Goal: Task Accomplishment & Management: Complete application form

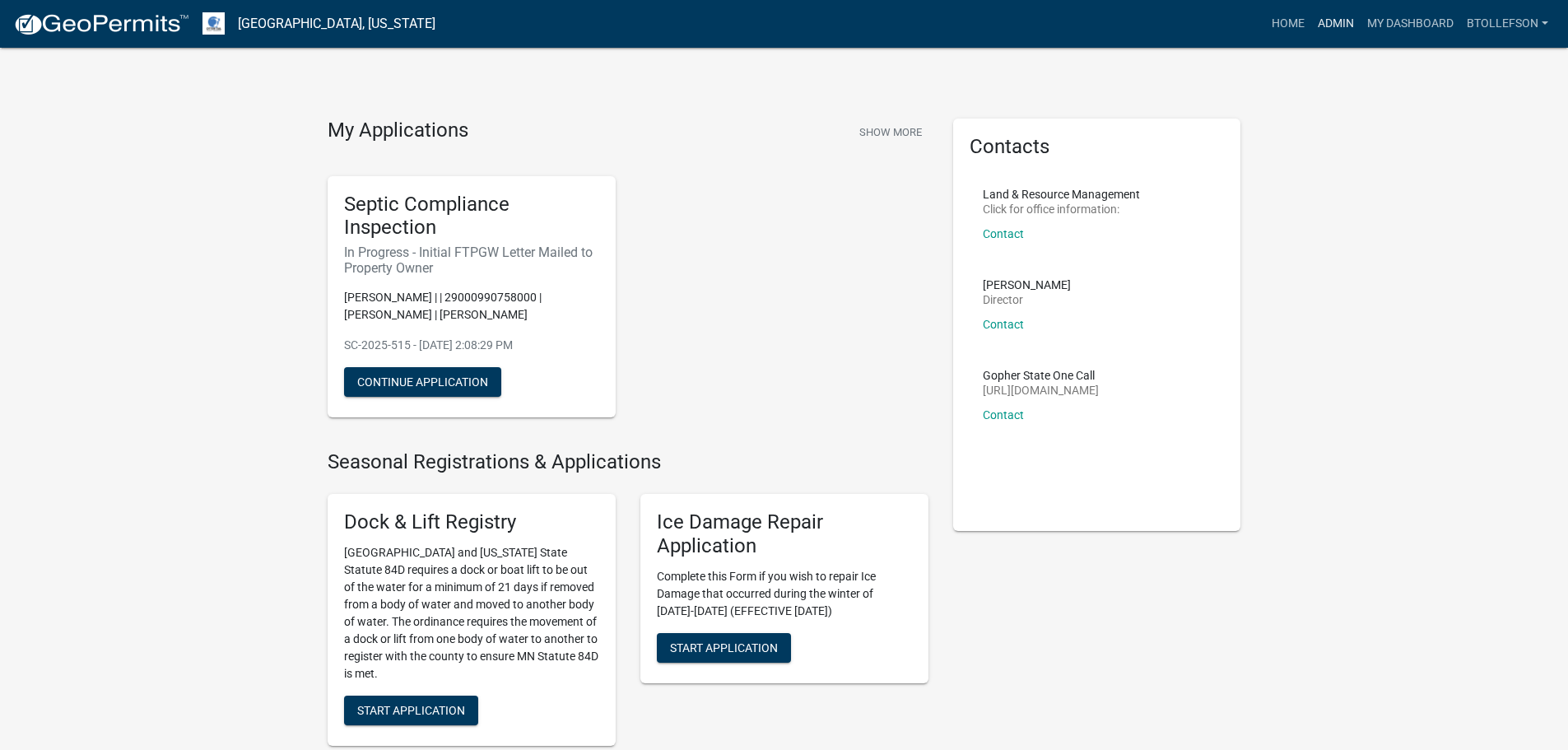
click at [1337, 36] on link "Admin" at bounding box center [1335, 24] width 50 height 31
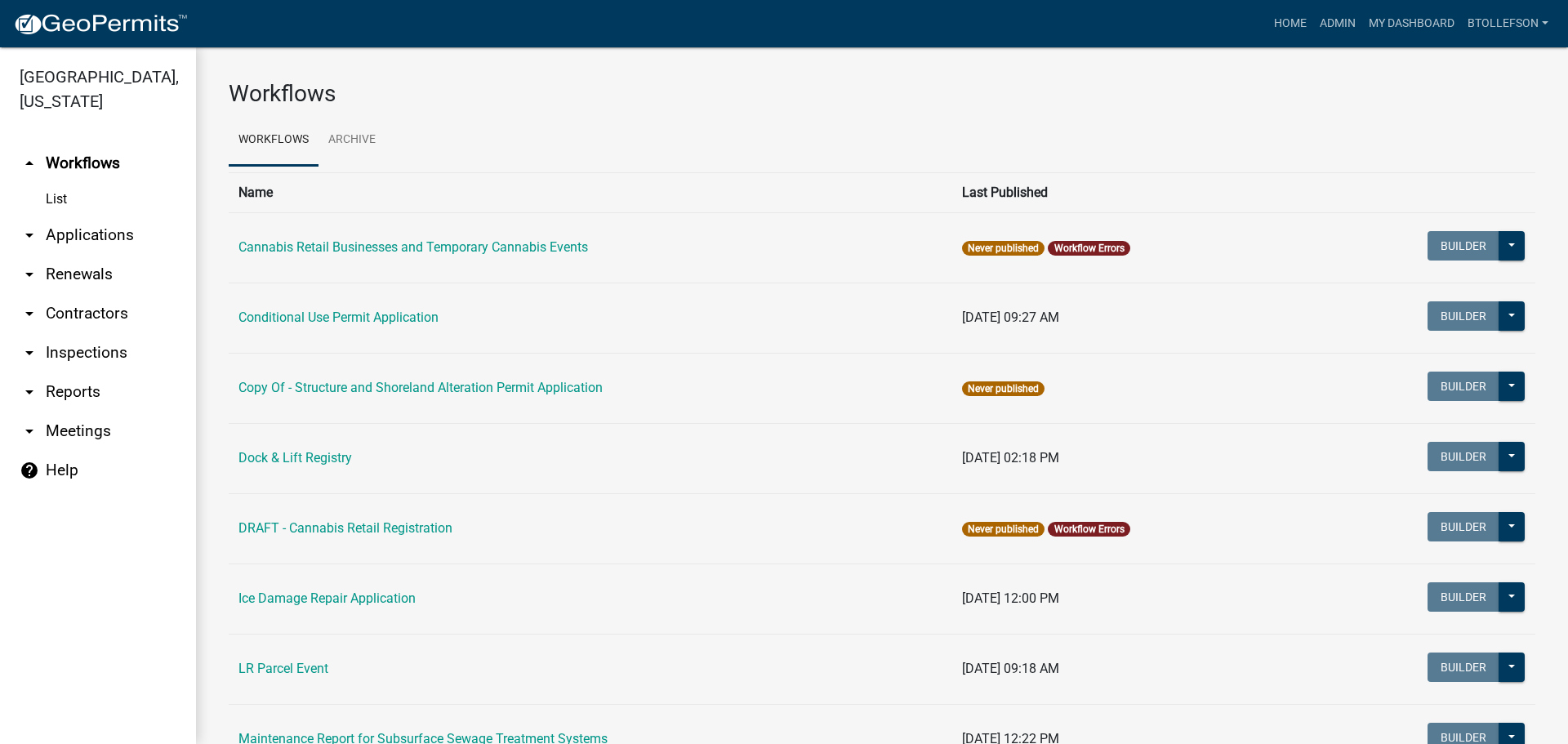
click at [140, 230] on link "arrow_drop_down Applications" at bounding box center [98, 235] width 196 height 39
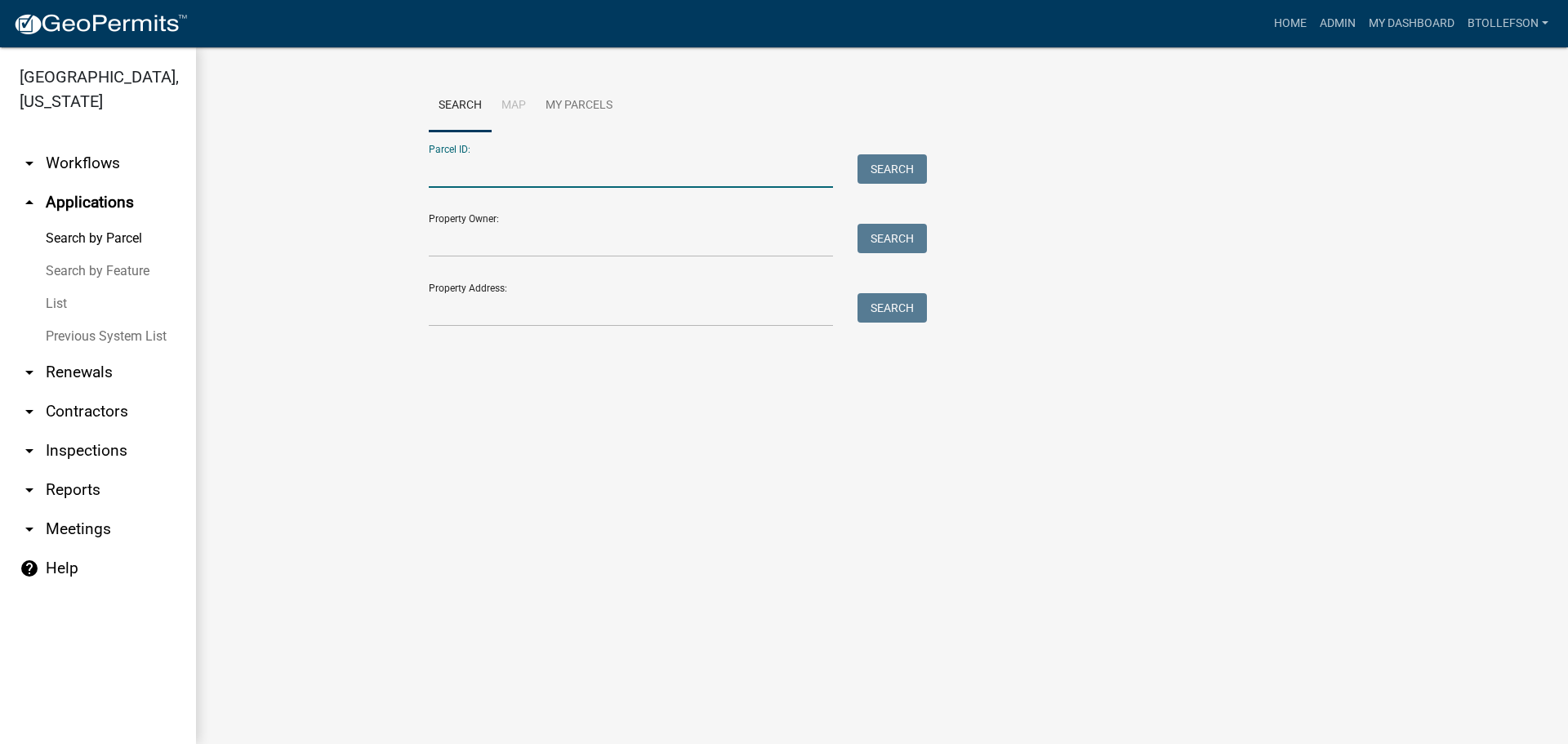
drag, startPoint x: 585, startPoint y: 164, endPoint x: 590, endPoint y: 178, distance: 14.9
click at [585, 164] on input "Parcel ID:" at bounding box center [631, 171] width 404 height 33
click at [562, 164] on input "Parcel ID:" at bounding box center [631, 171] width 404 height 33
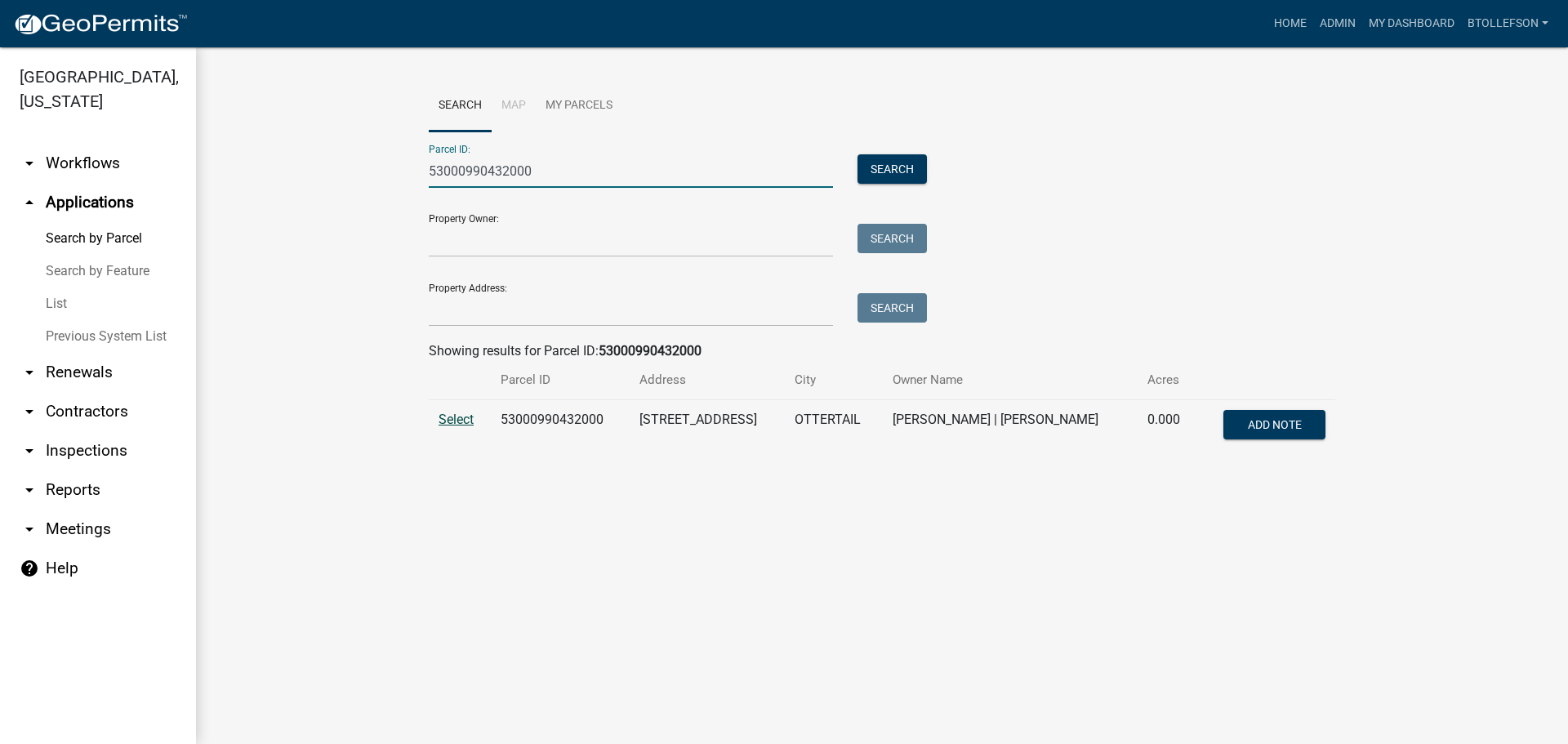
type input "53000990432000"
click at [457, 423] on span "Select" at bounding box center [456, 419] width 35 height 16
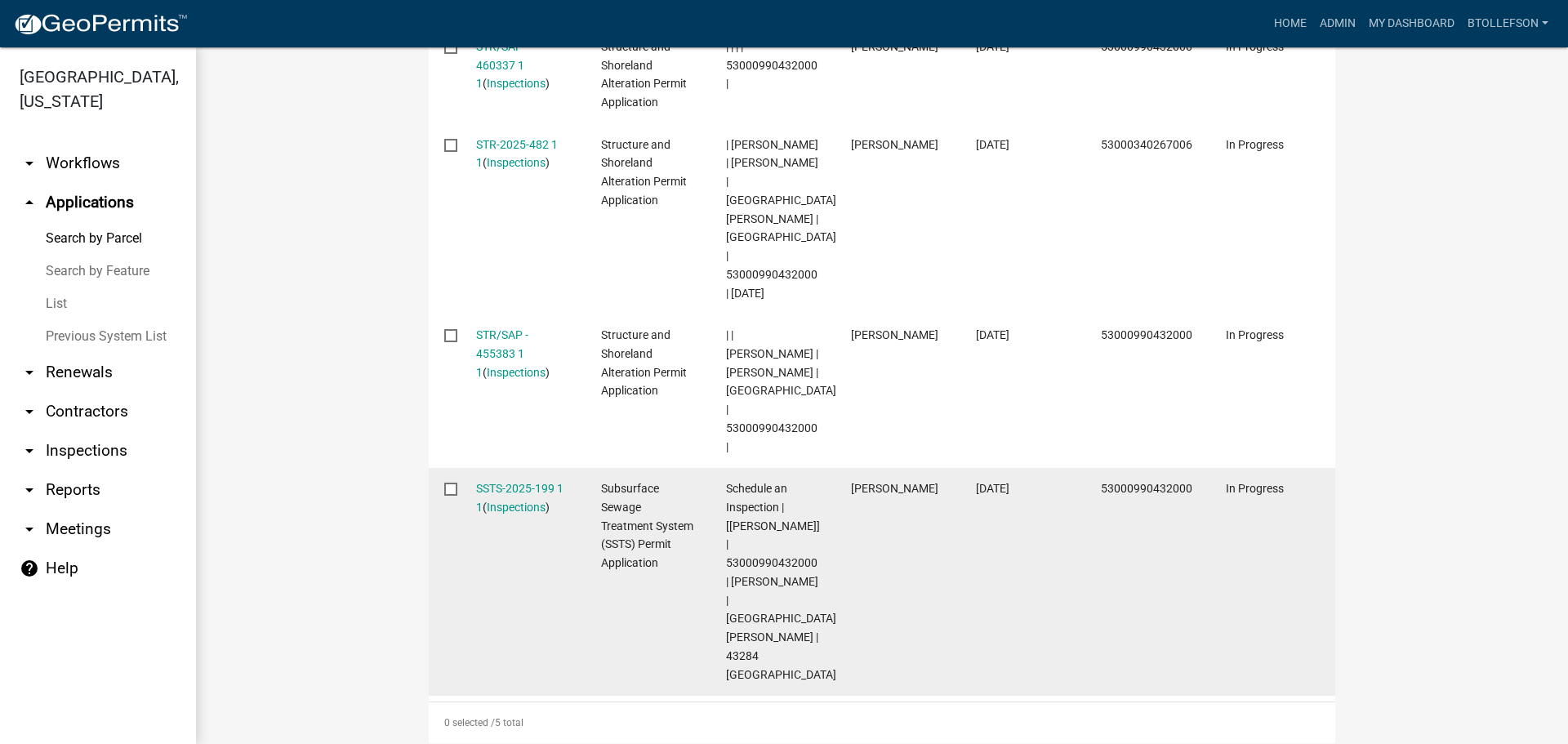
scroll to position [902, 0]
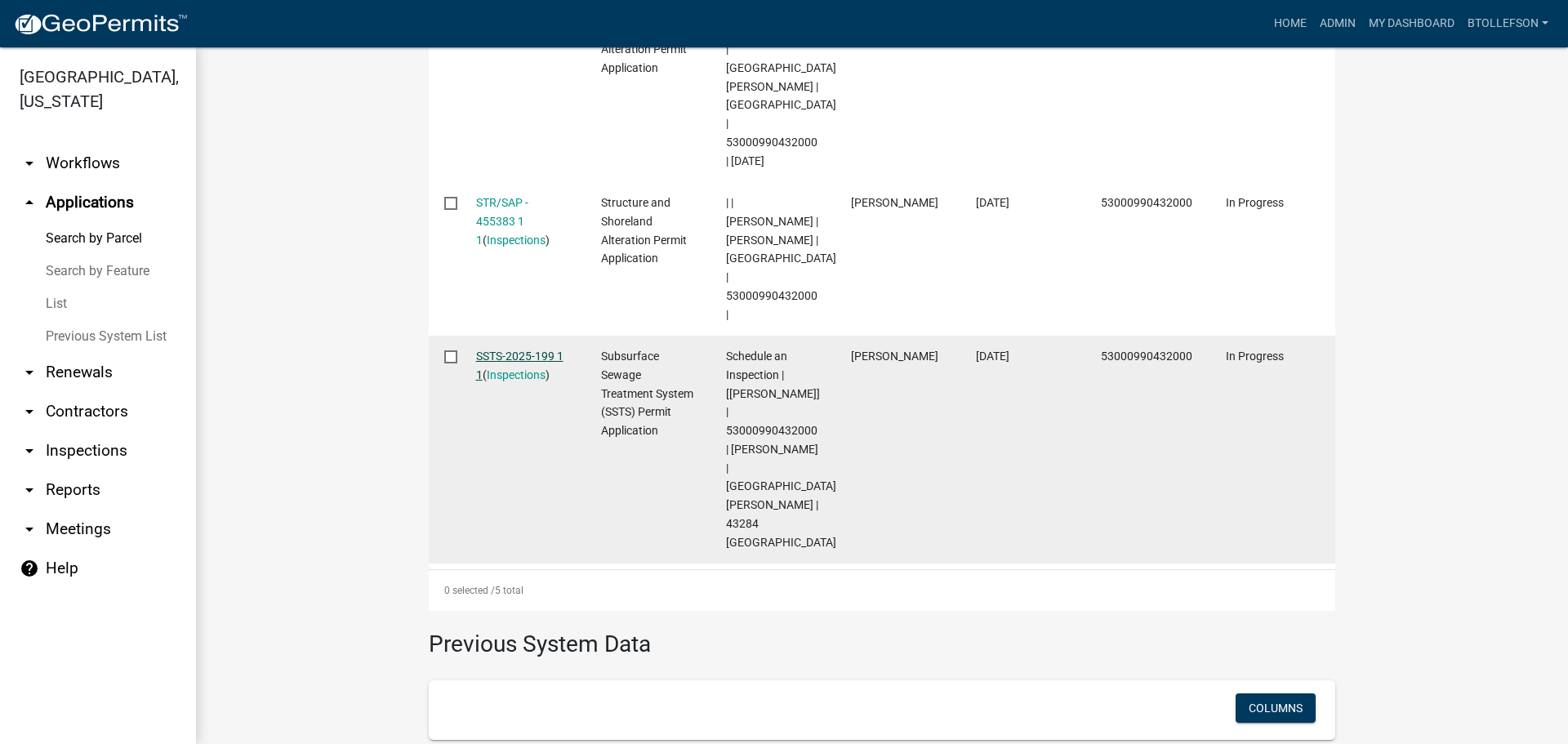
click at [508, 350] on link "SSTS-2025-199 1 1" at bounding box center [519, 366] width 88 height 32
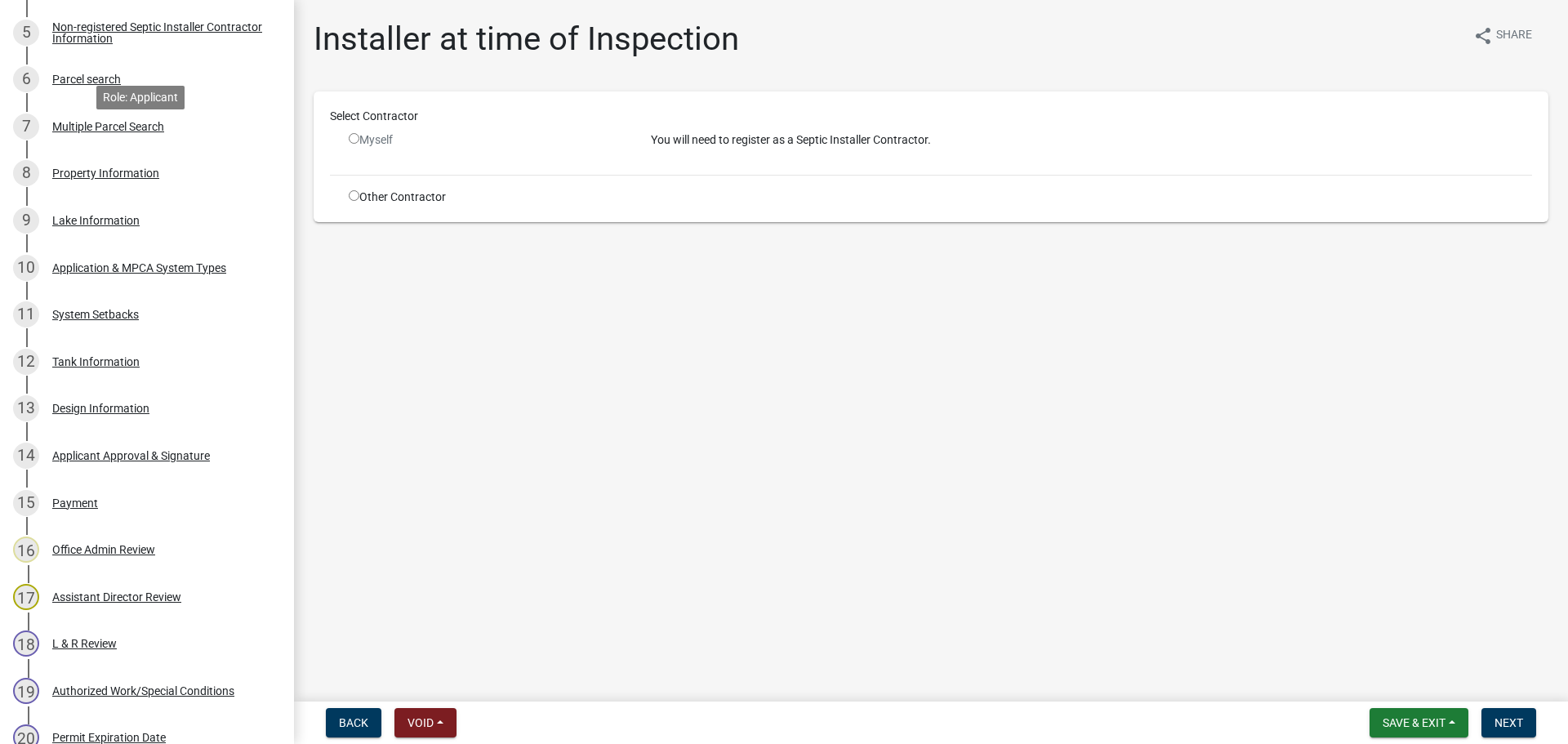
scroll to position [654, 0]
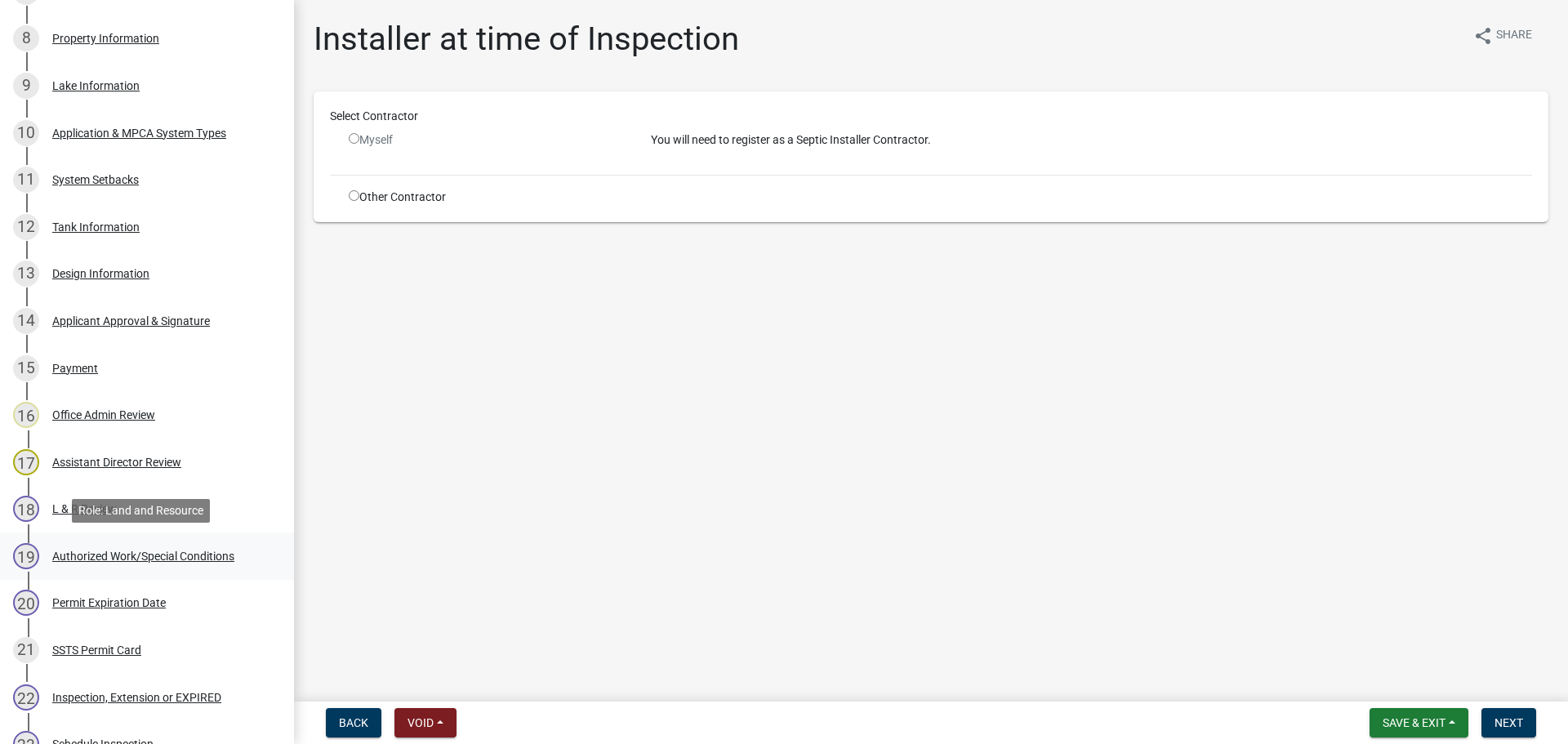
click at [99, 550] on div "Authorized Work/Special Conditions" at bounding box center [144, 556] width 182 height 12
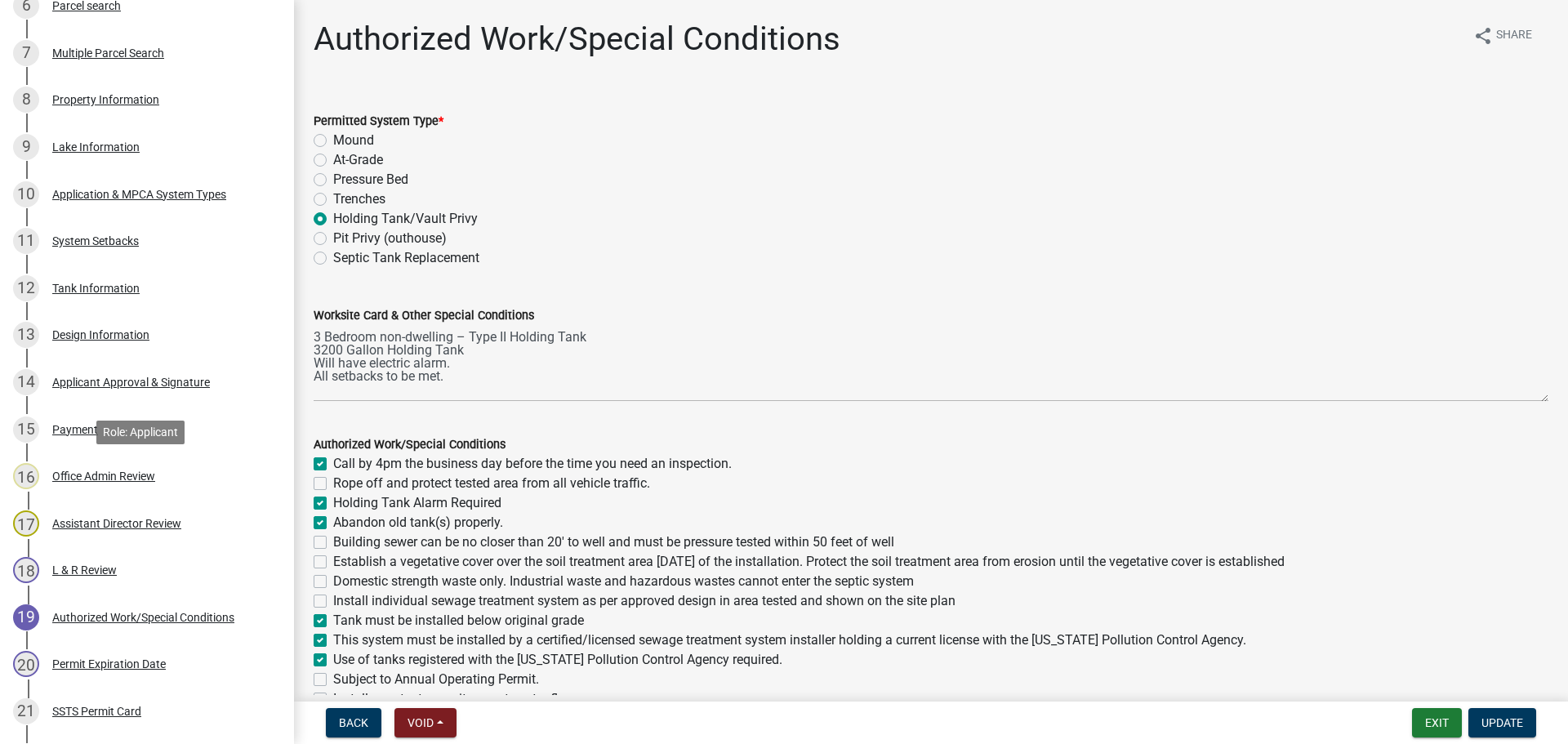
scroll to position [408, 0]
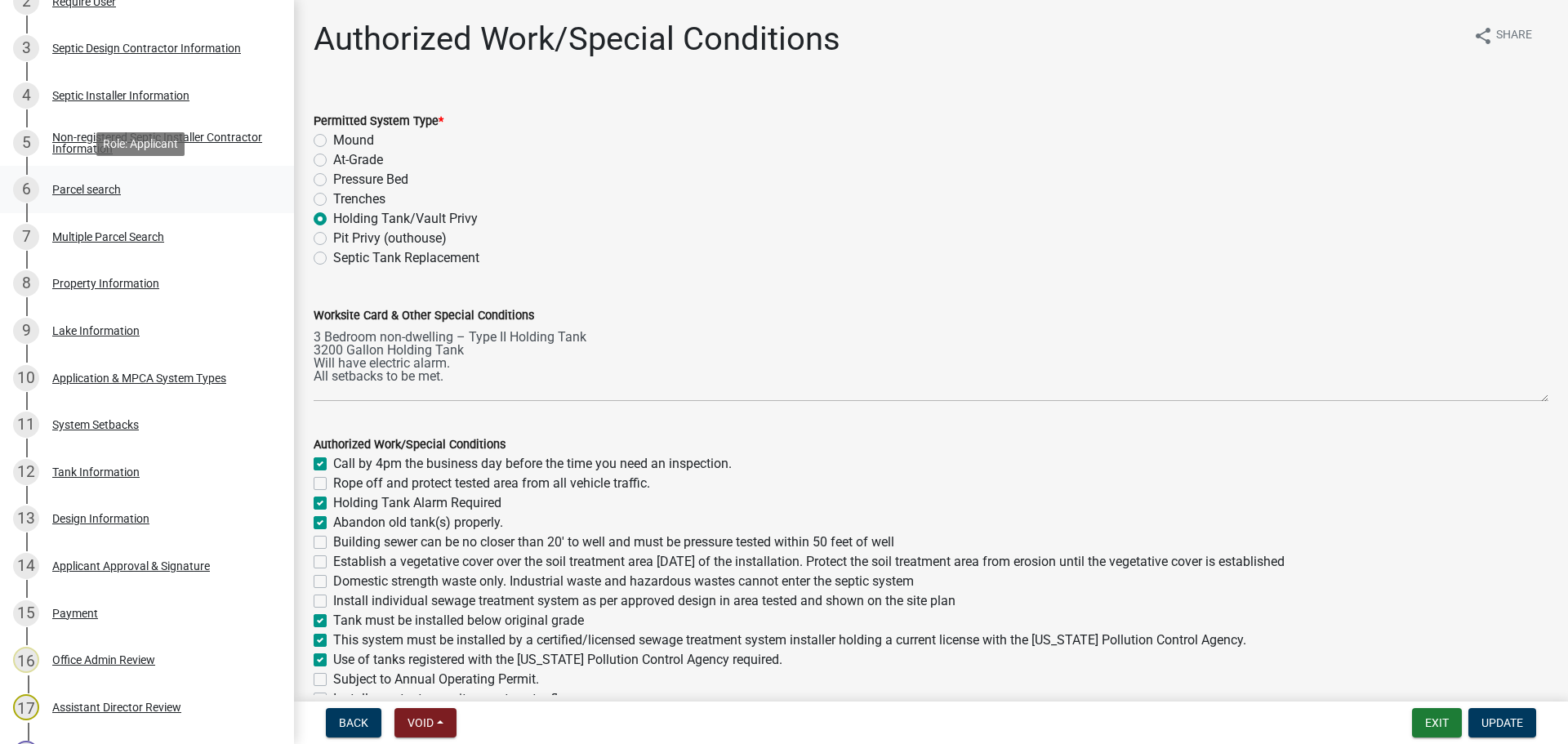
click at [93, 175] on link "6 Parcel search" at bounding box center [147, 190] width 294 height 48
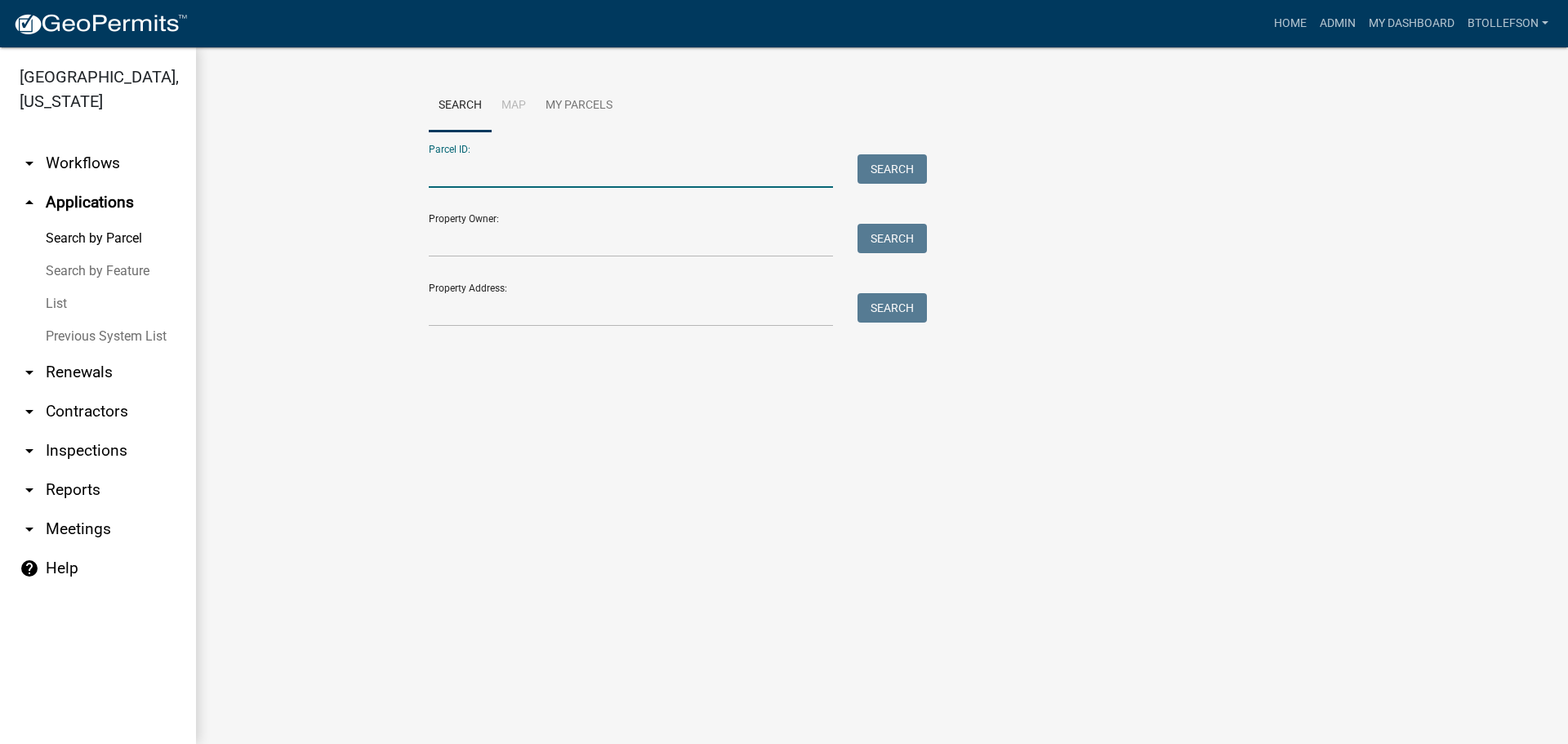
paste input "07000080049001"
type input "07000080049001"
click at [886, 172] on button "Search" at bounding box center [892, 169] width 69 height 29
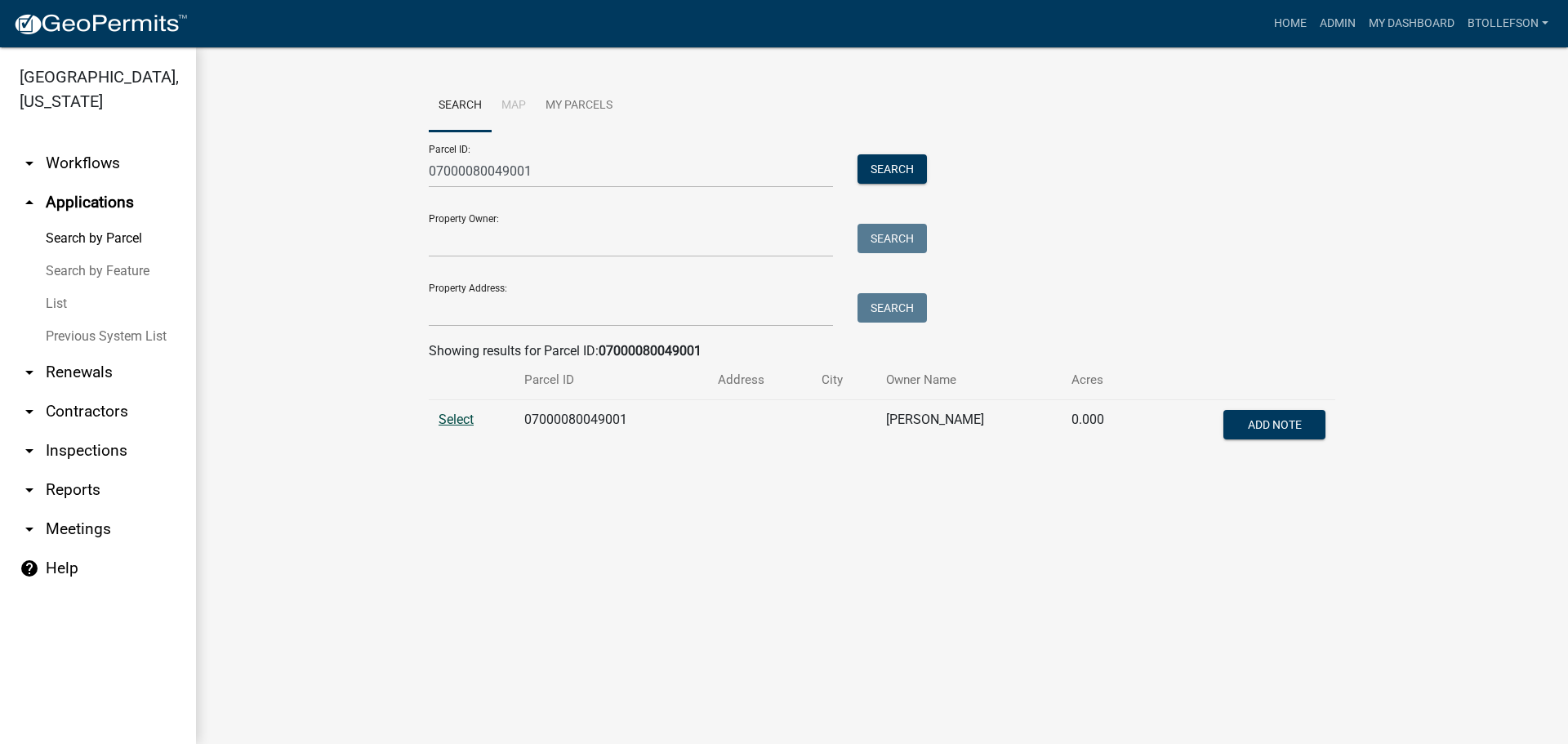
click at [461, 413] on span "Select" at bounding box center [456, 419] width 35 height 16
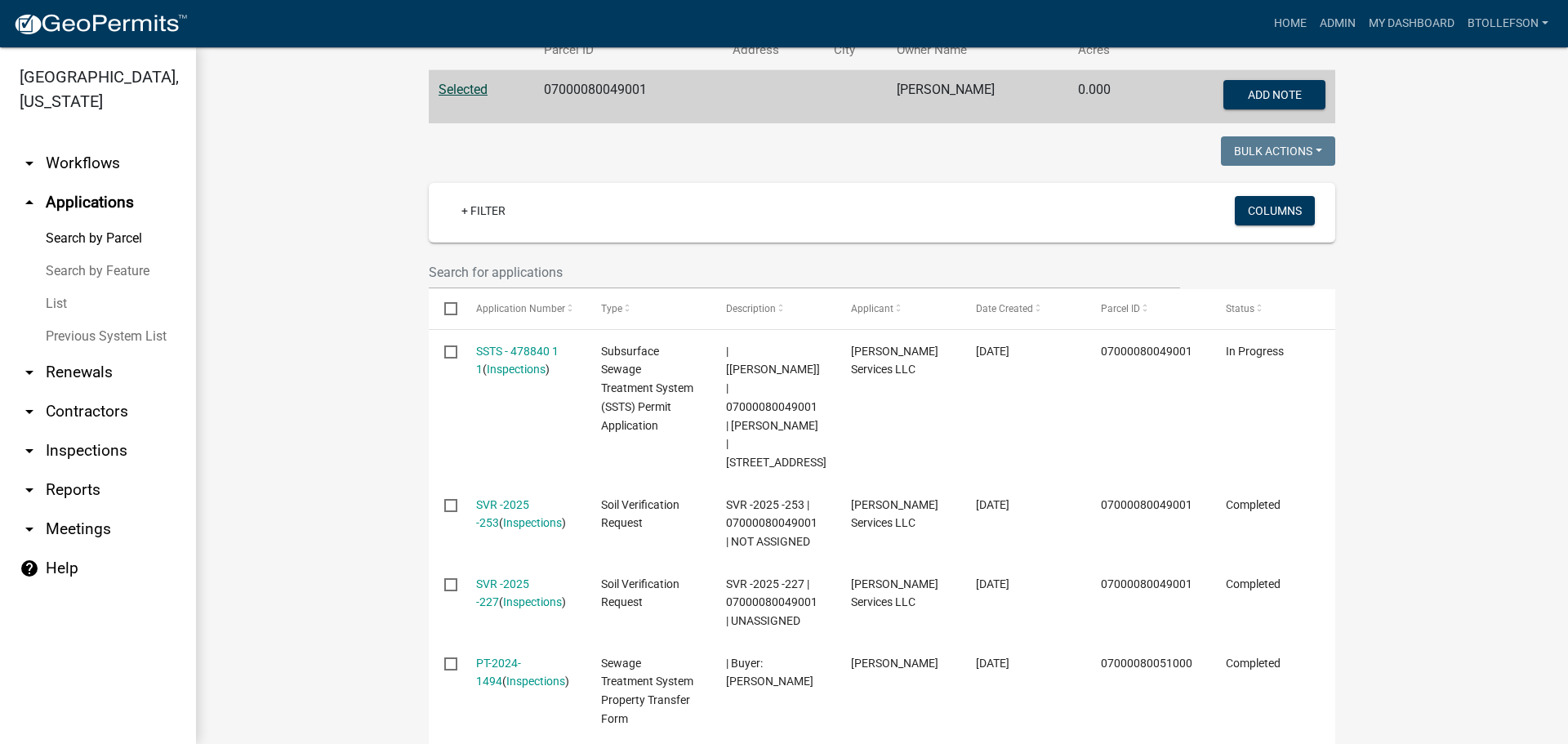
scroll to position [412, 0]
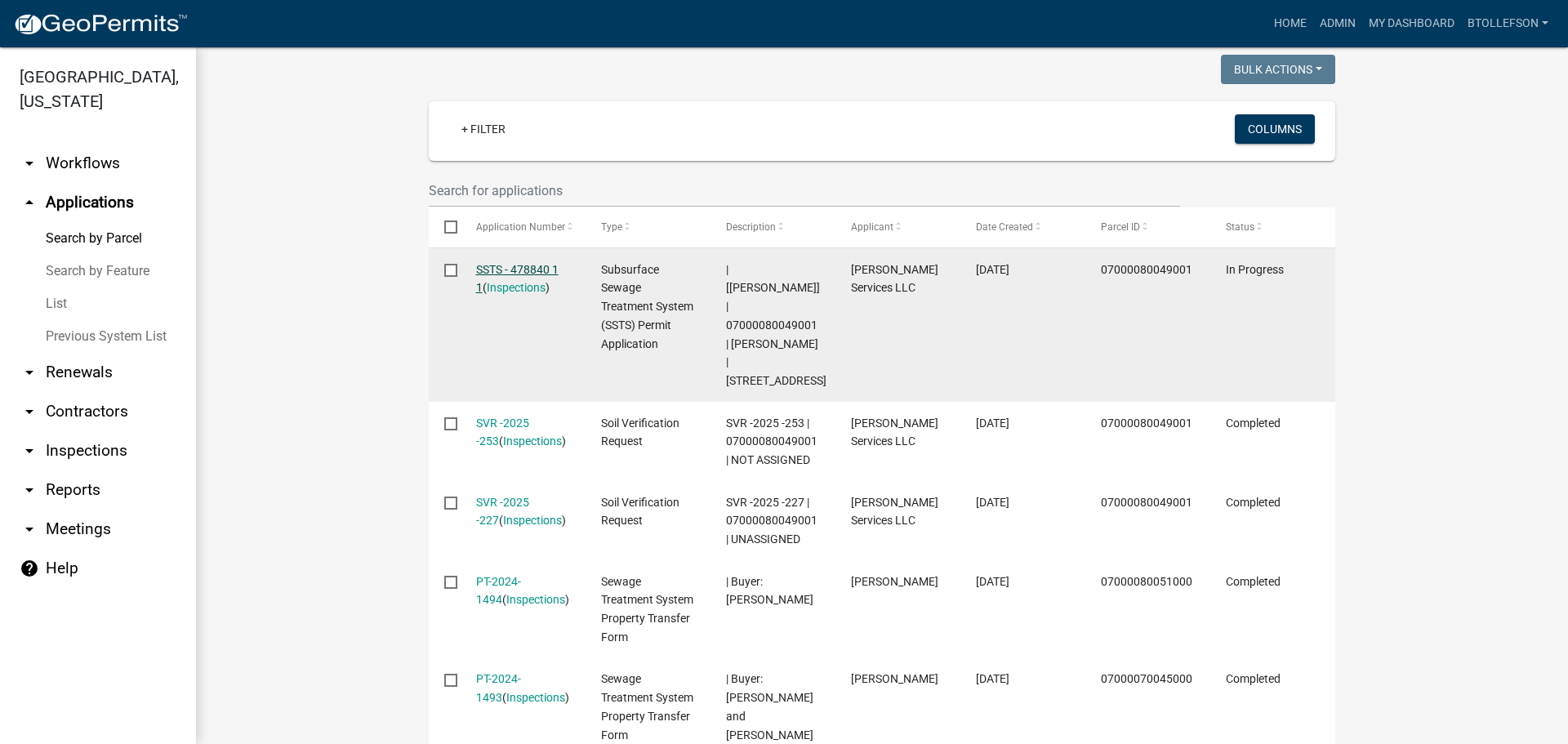
click at [508, 272] on link "SSTS - 478840 1 1" at bounding box center [517, 279] width 83 height 32
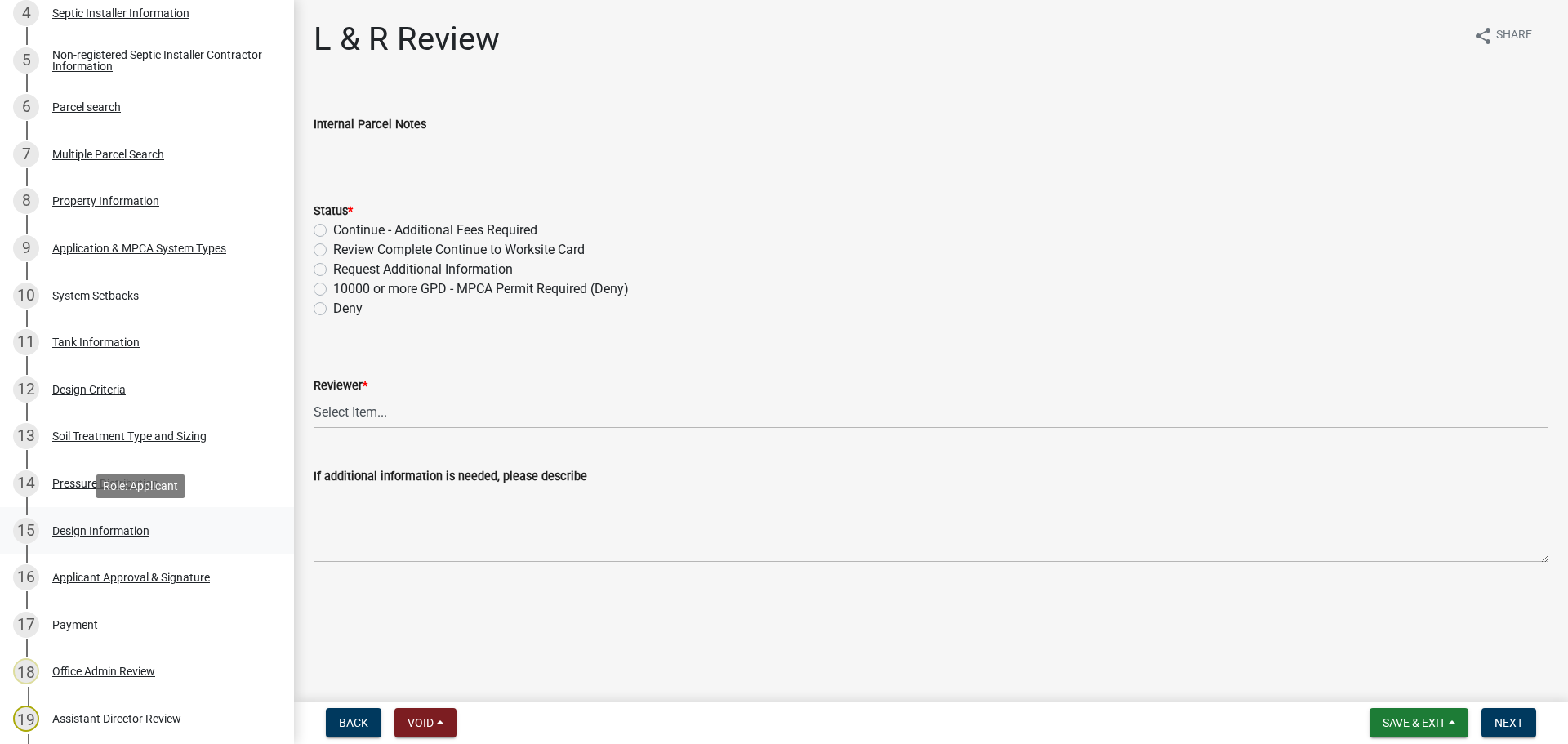
scroll to position [490, 0]
click at [113, 543] on div "15 Design Information" at bounding box center [140, 531] width 255 height 26
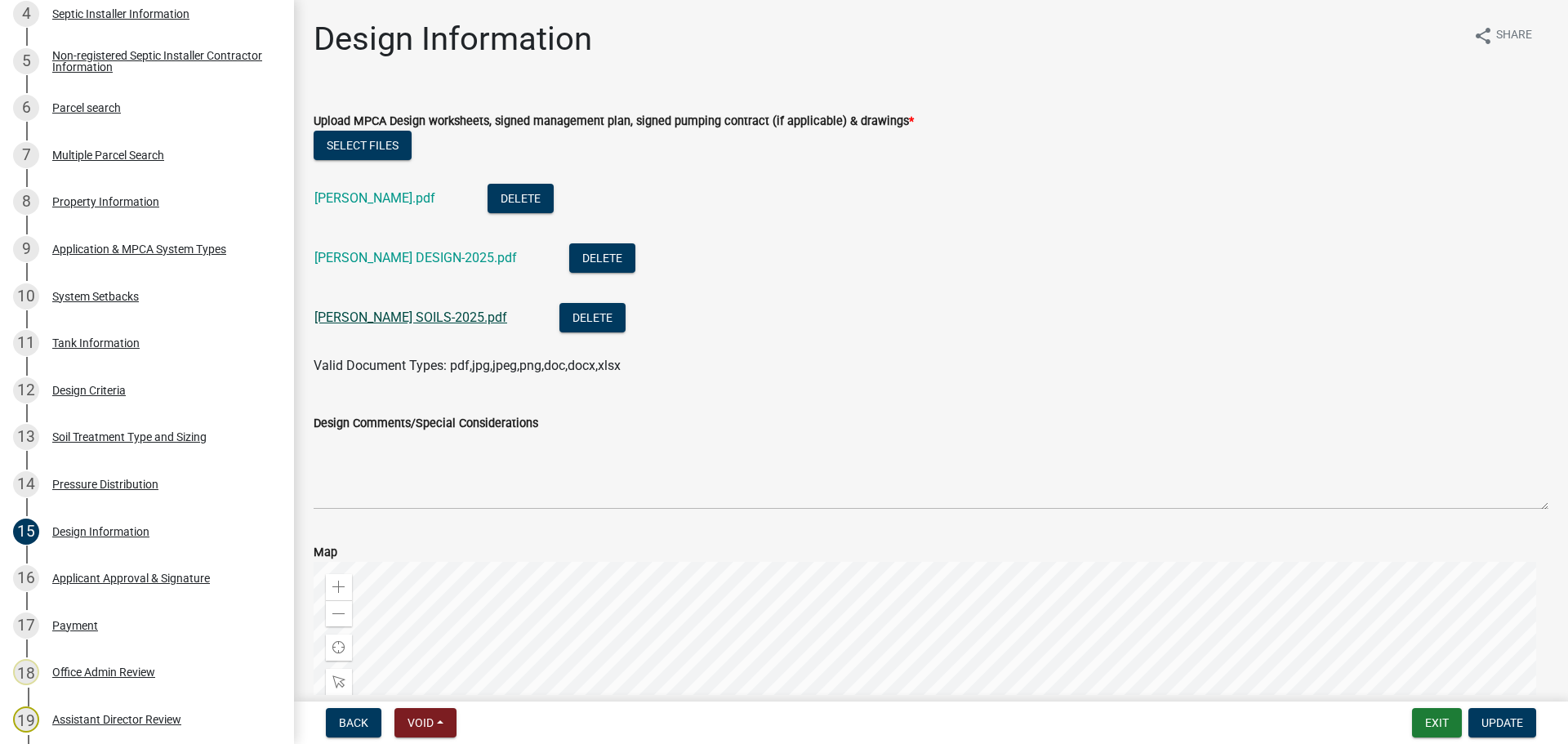
click at [446, 318] on link "[PERSON_NAME] SOILS-2025.pdf" at bounding box center [411, 317] width 193 height 16
click at [401, 262] on link "[PERSON_NAME] DESIGN-2025.pdf" at bounding box center [416, 257] width 203 height 16
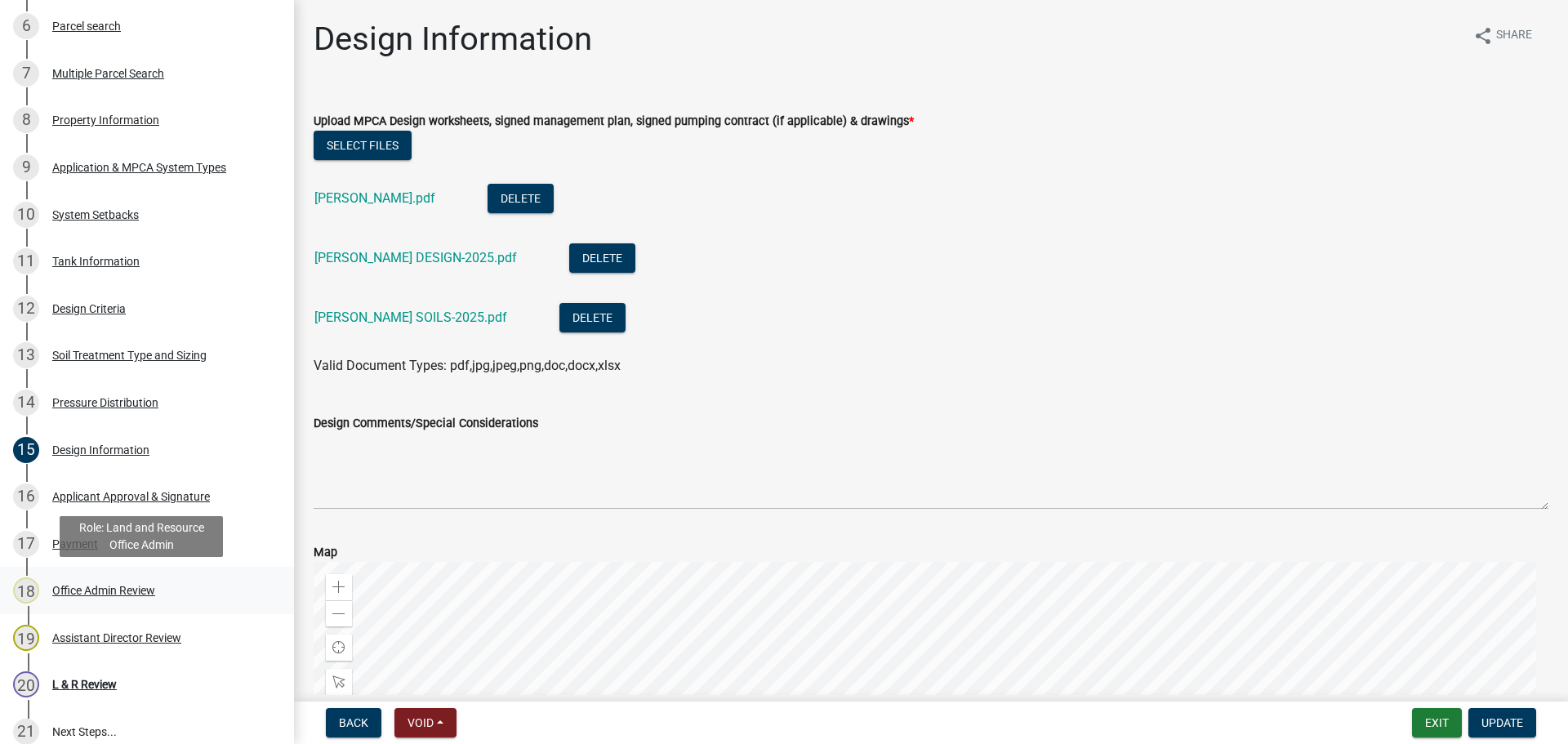
click at [127, 590] on div "Office Admin Review" at bounding box center [104, 590] width 103 height 12
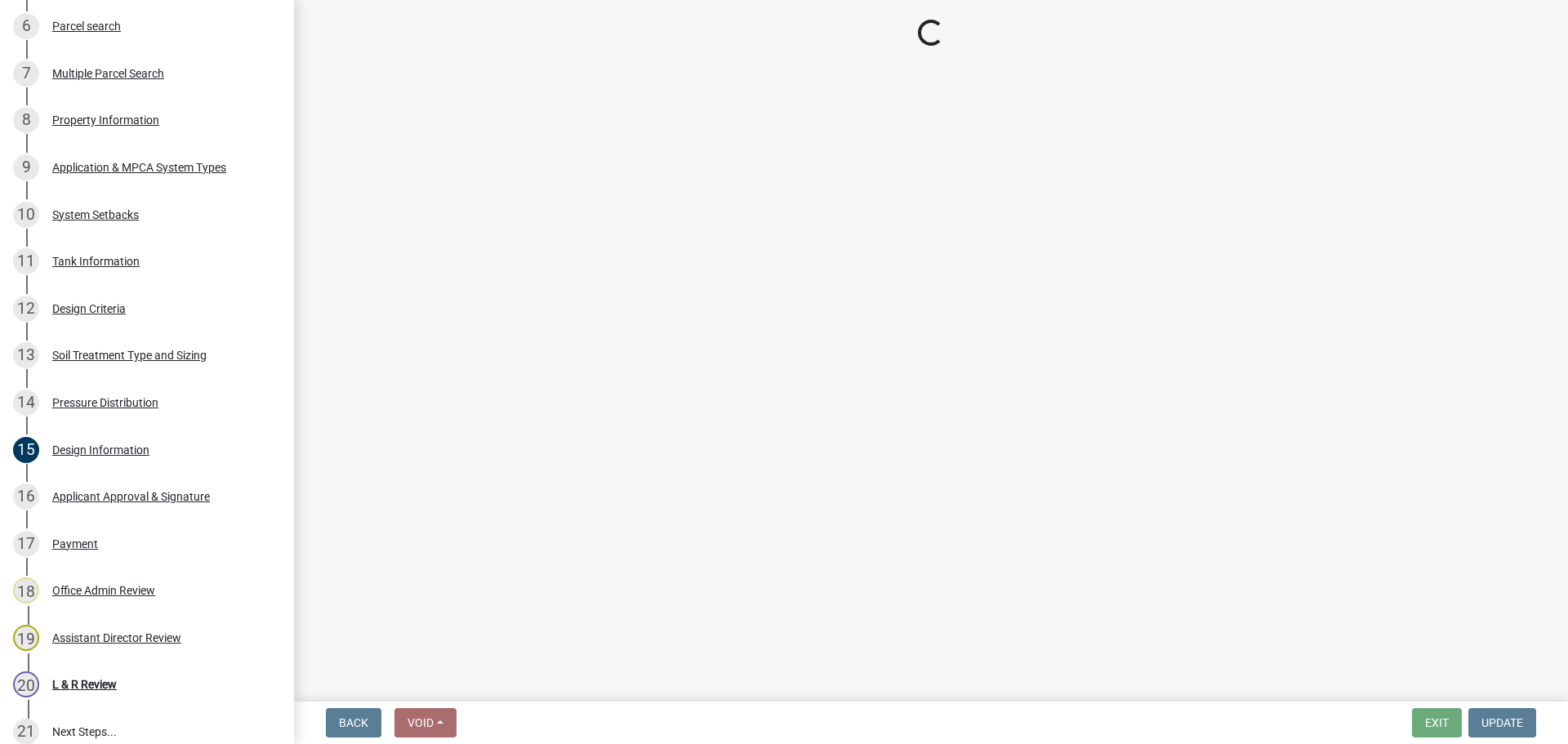
select select "587f38f5-c90e-4c12-9e10-d3e23909bbca"
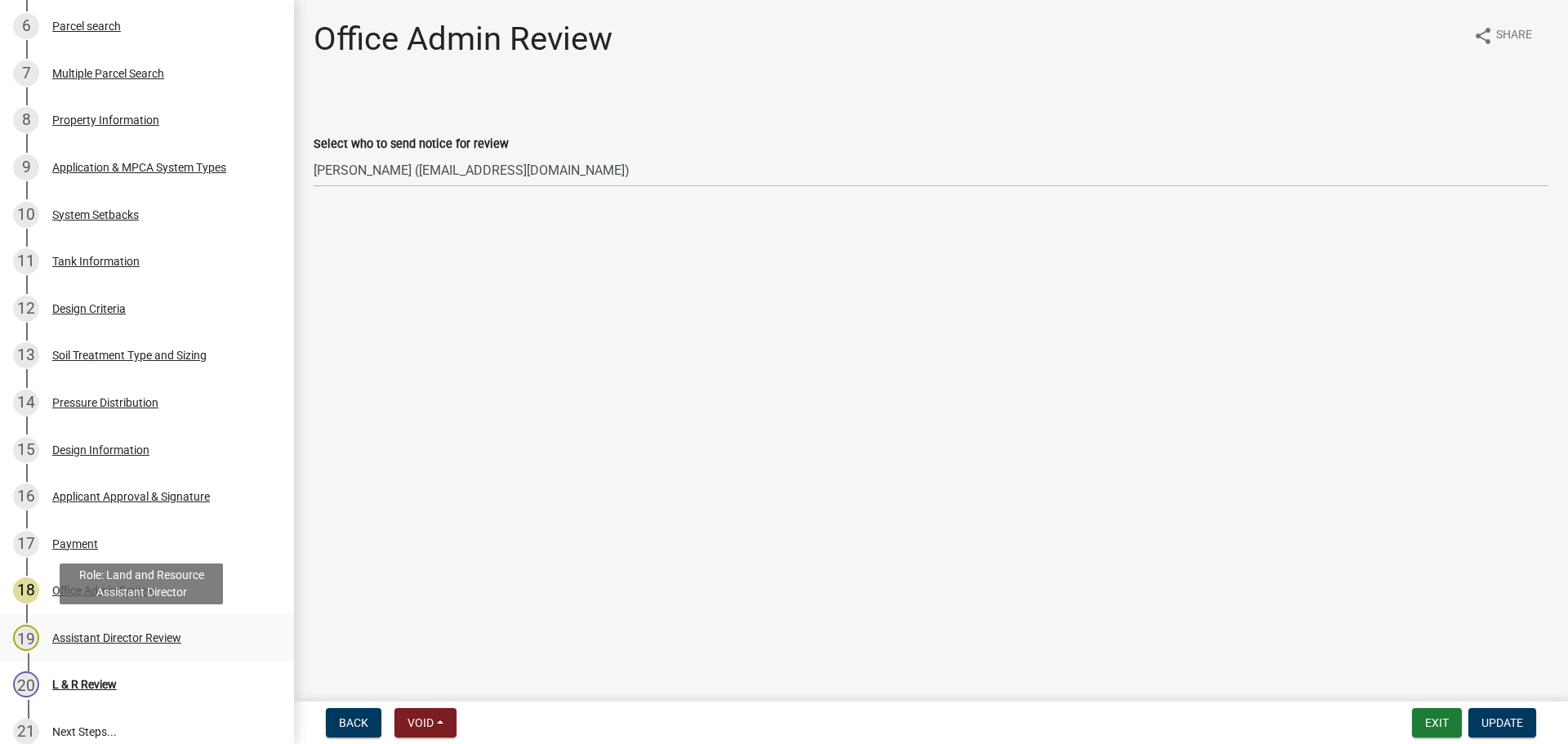
scroll to position [654, 0]
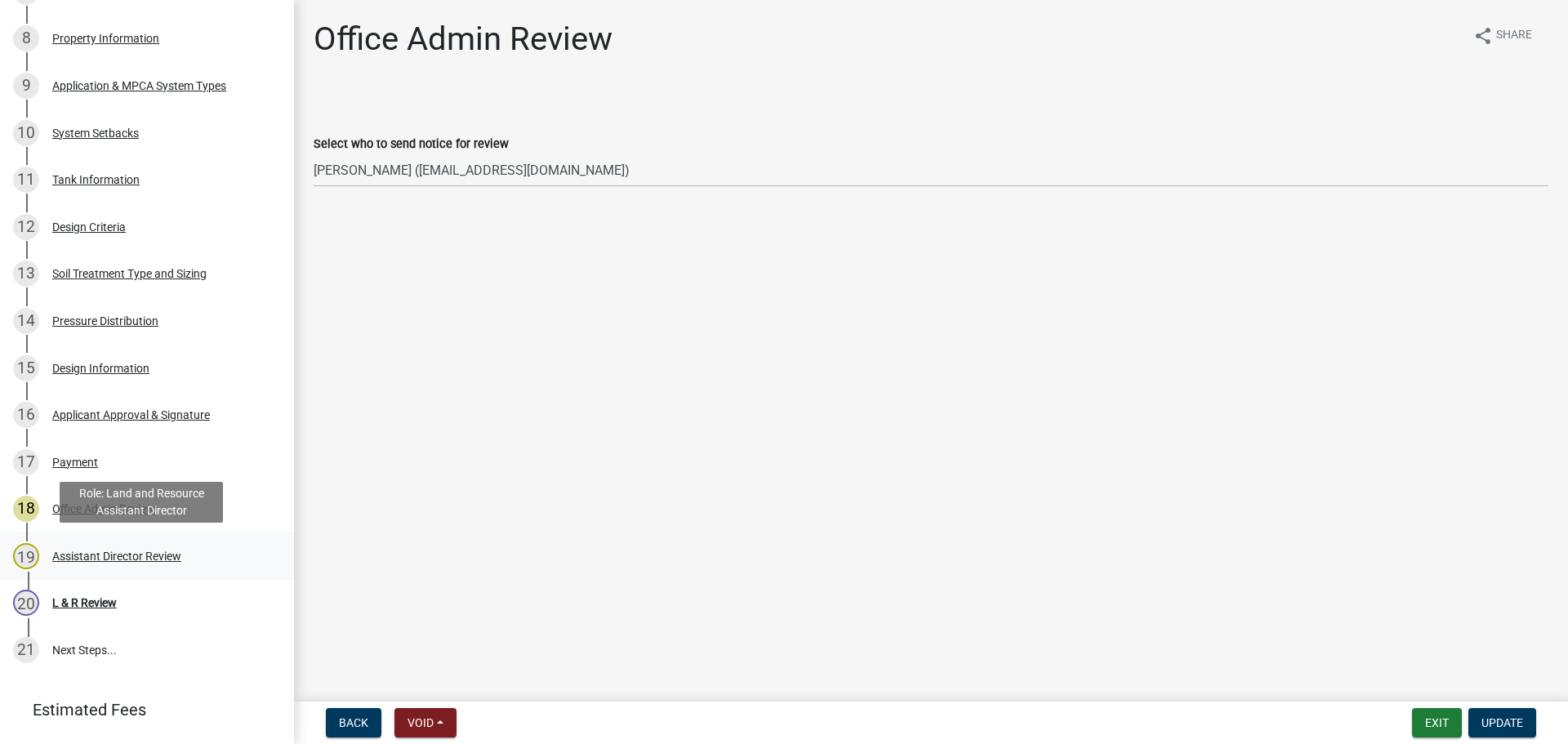
click at [109, 553] on div "Assistant Director Review" at bounding box center [117, 556] width 129 height 12
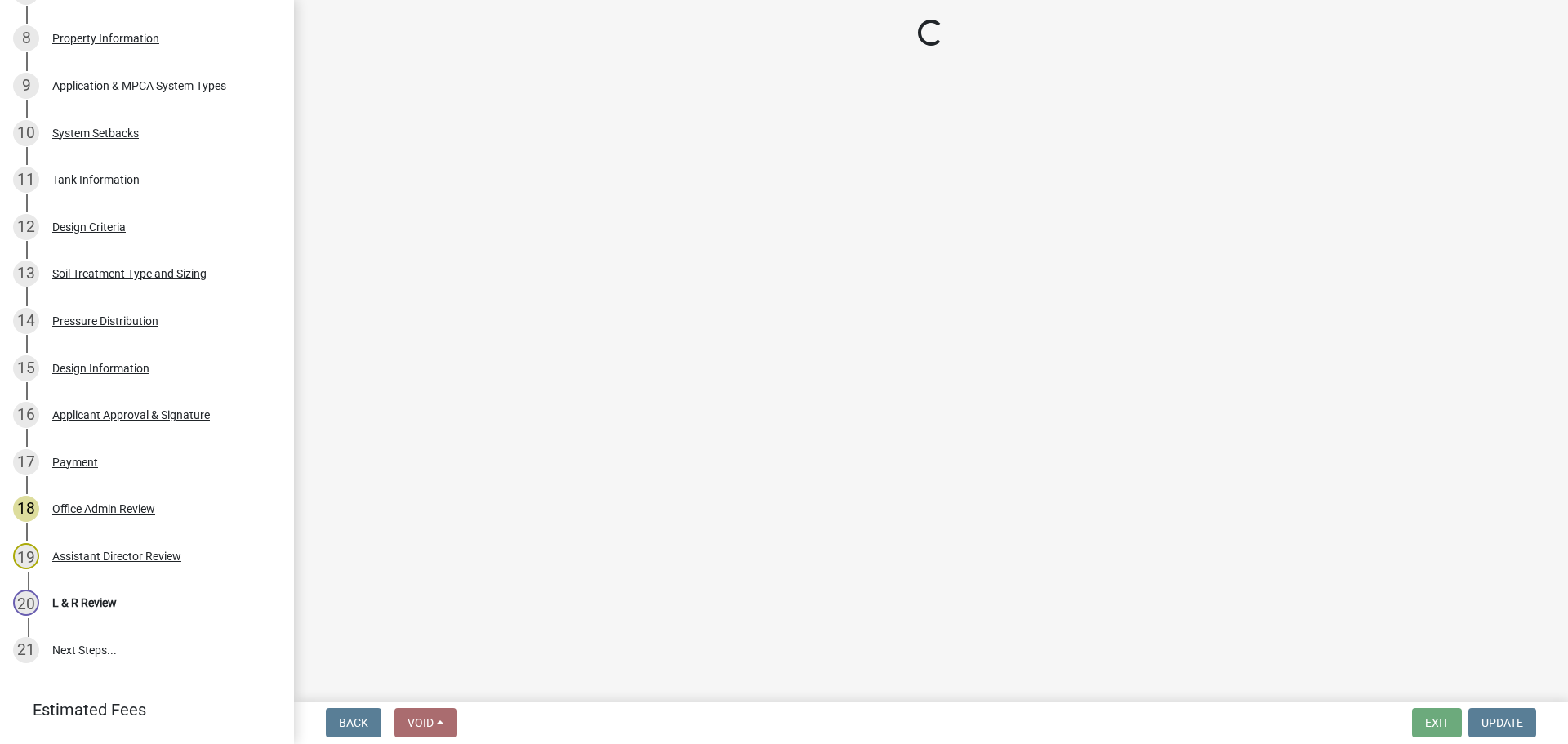
select select "fc504d62-a492-4196-a78d-ce00230c60b4"
select select "4ffc802c-a91c-4807-8d38-a10afb9862f8"
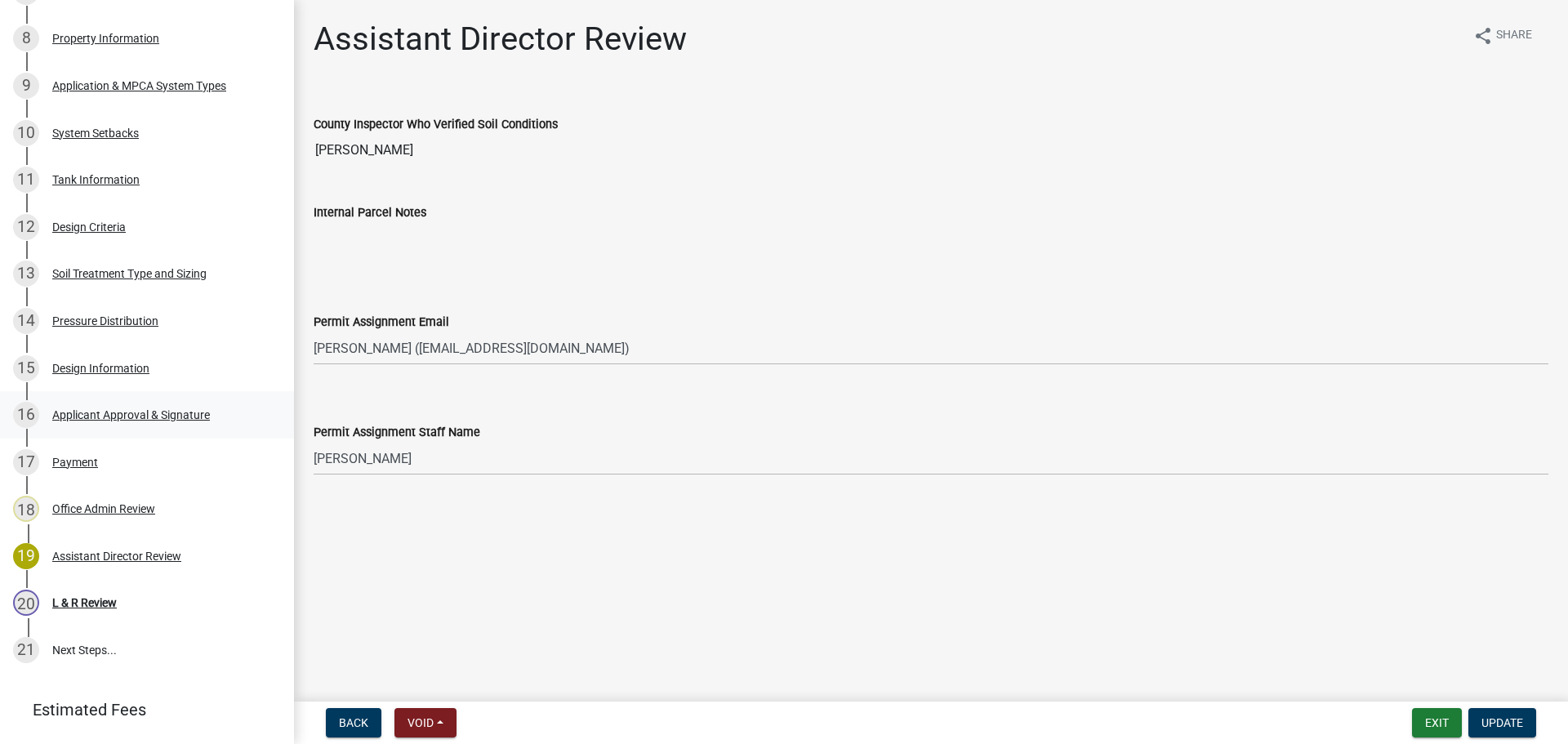
click at [111, 419] on div "Applicant Approval & Signature" at bounding box center [131, 415] width 158 height 12
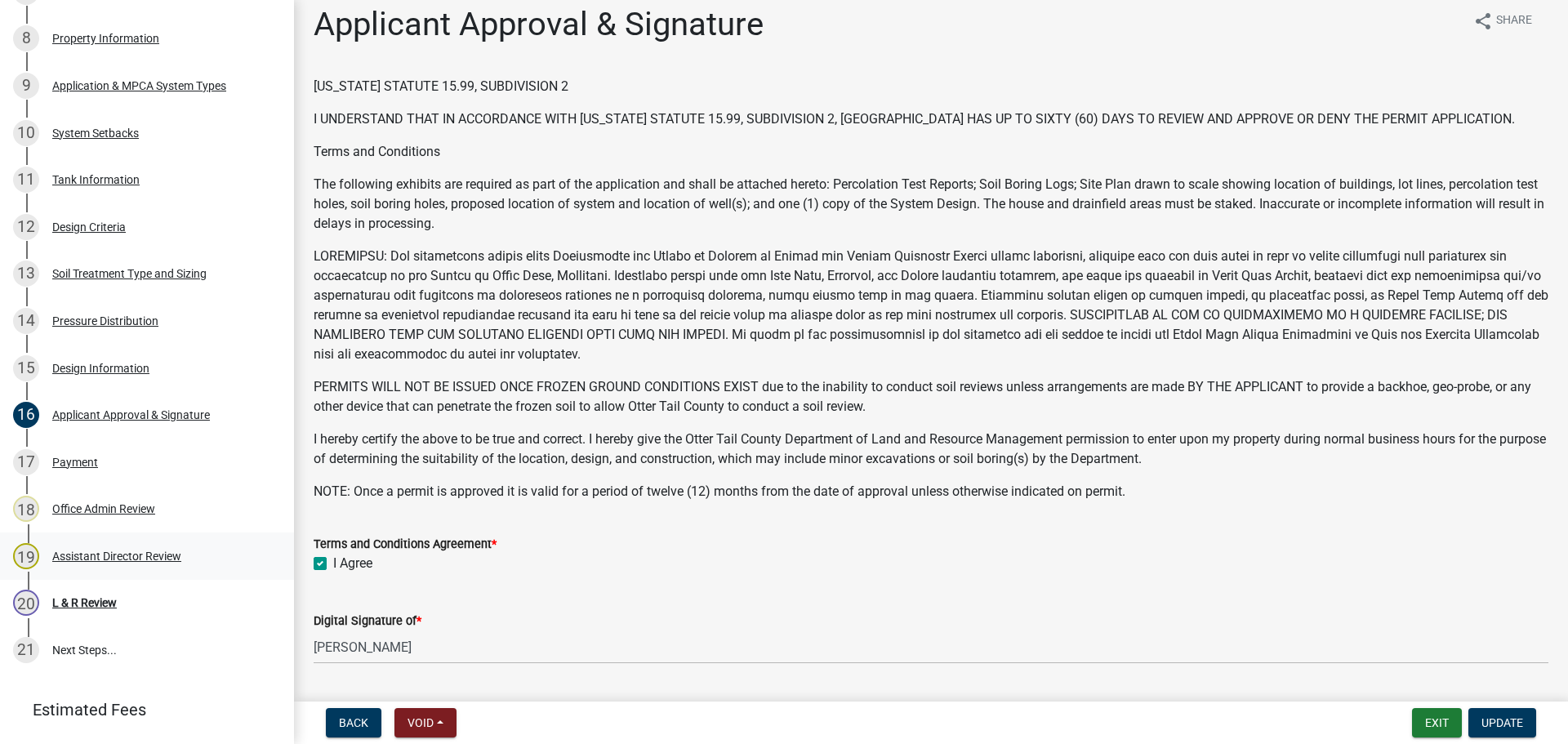
scroll to position [0, 0]
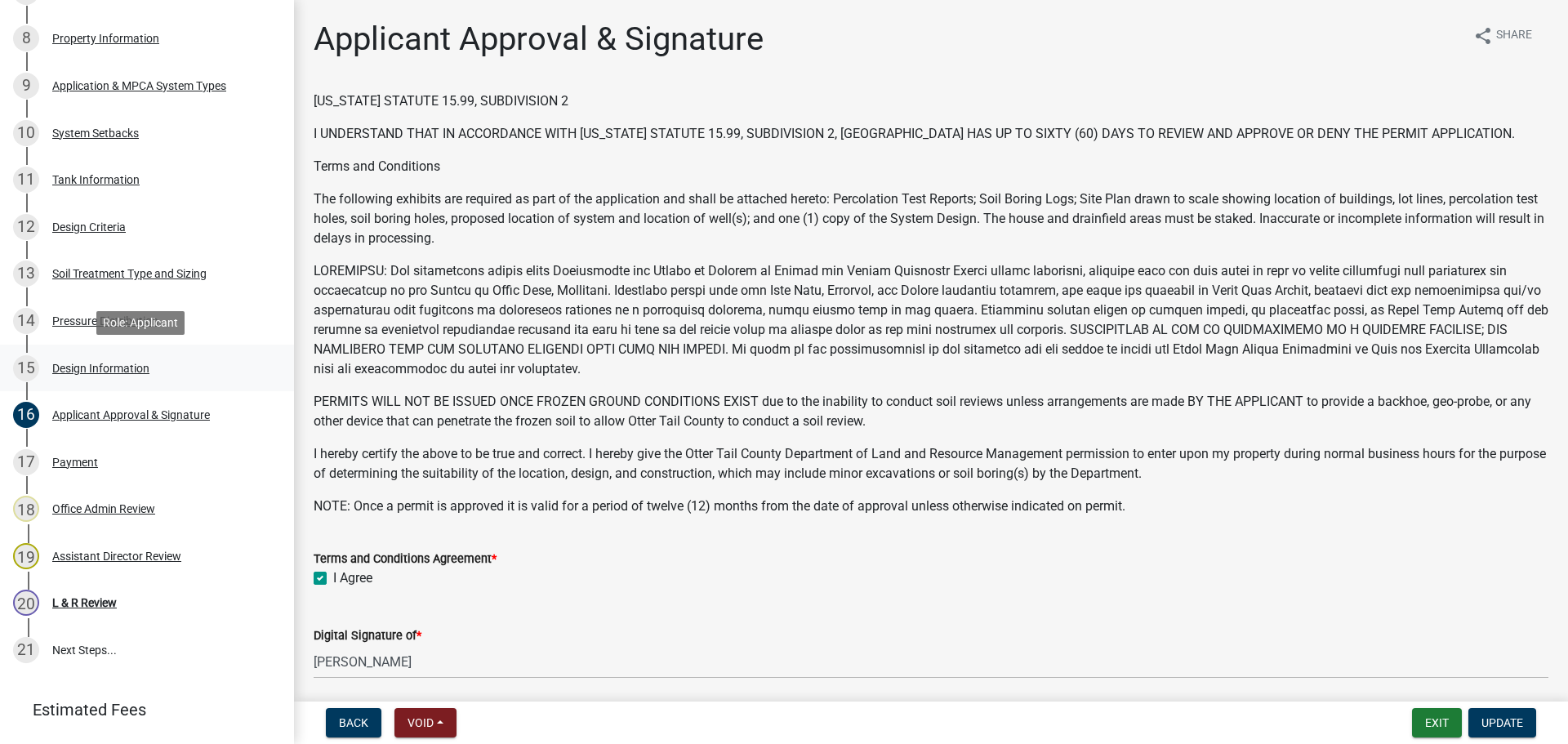
click at [95, 367] on div "Design Information" at bounding box center [101, 368] width 97 height 12
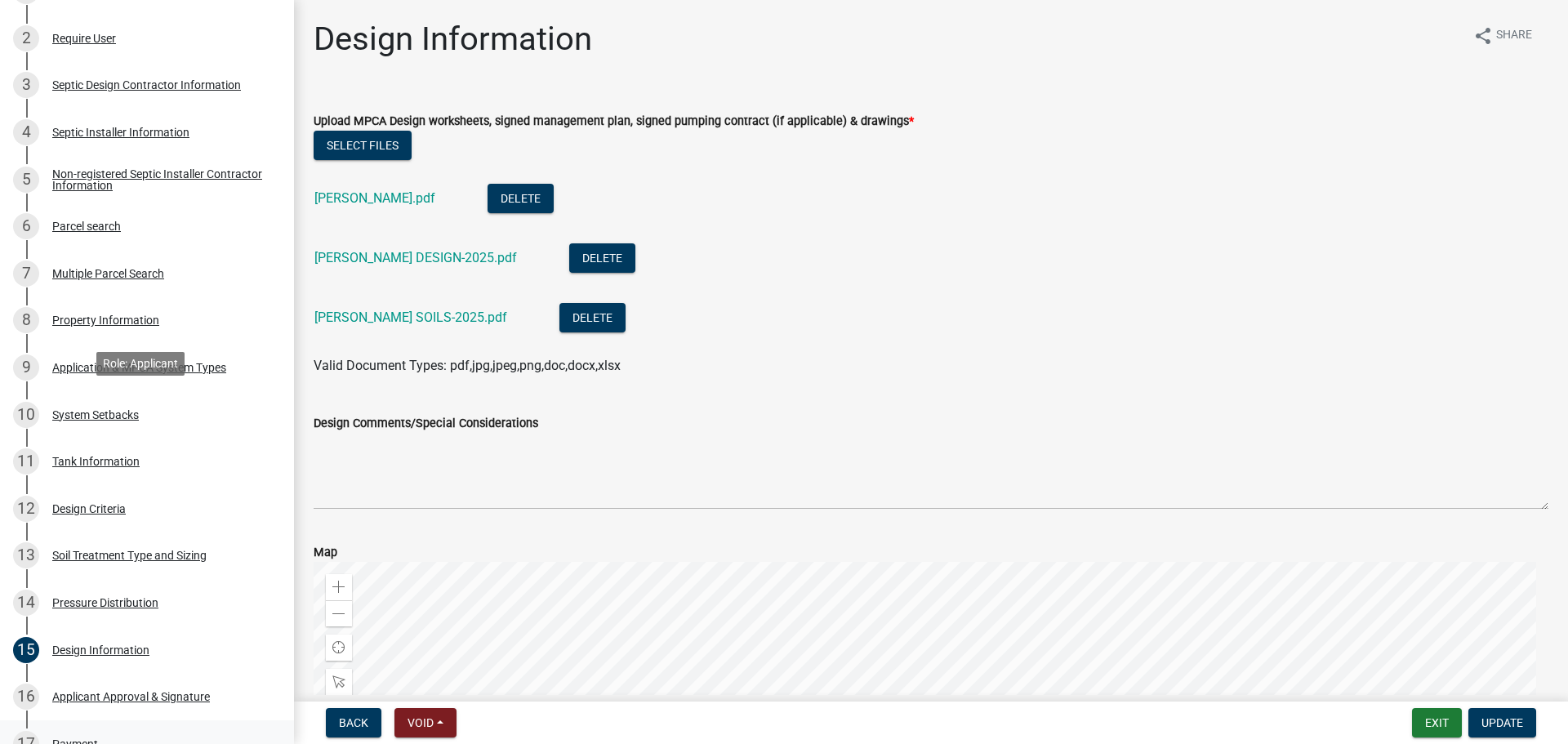
scroll to position [735, 0]
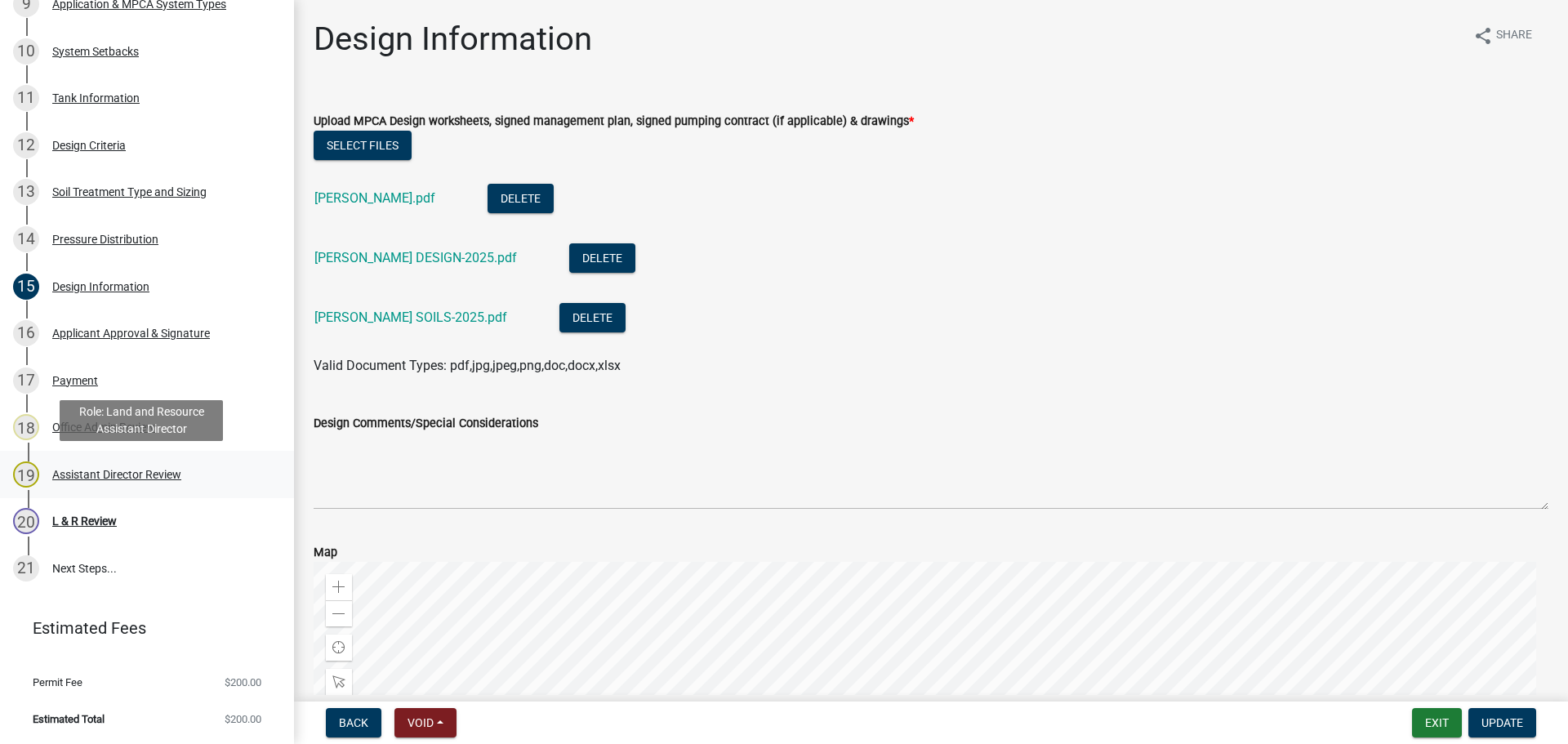
click at [117, 478] on div "Assistant Director Review" at bounding box center [117, 475] width 129 height 12
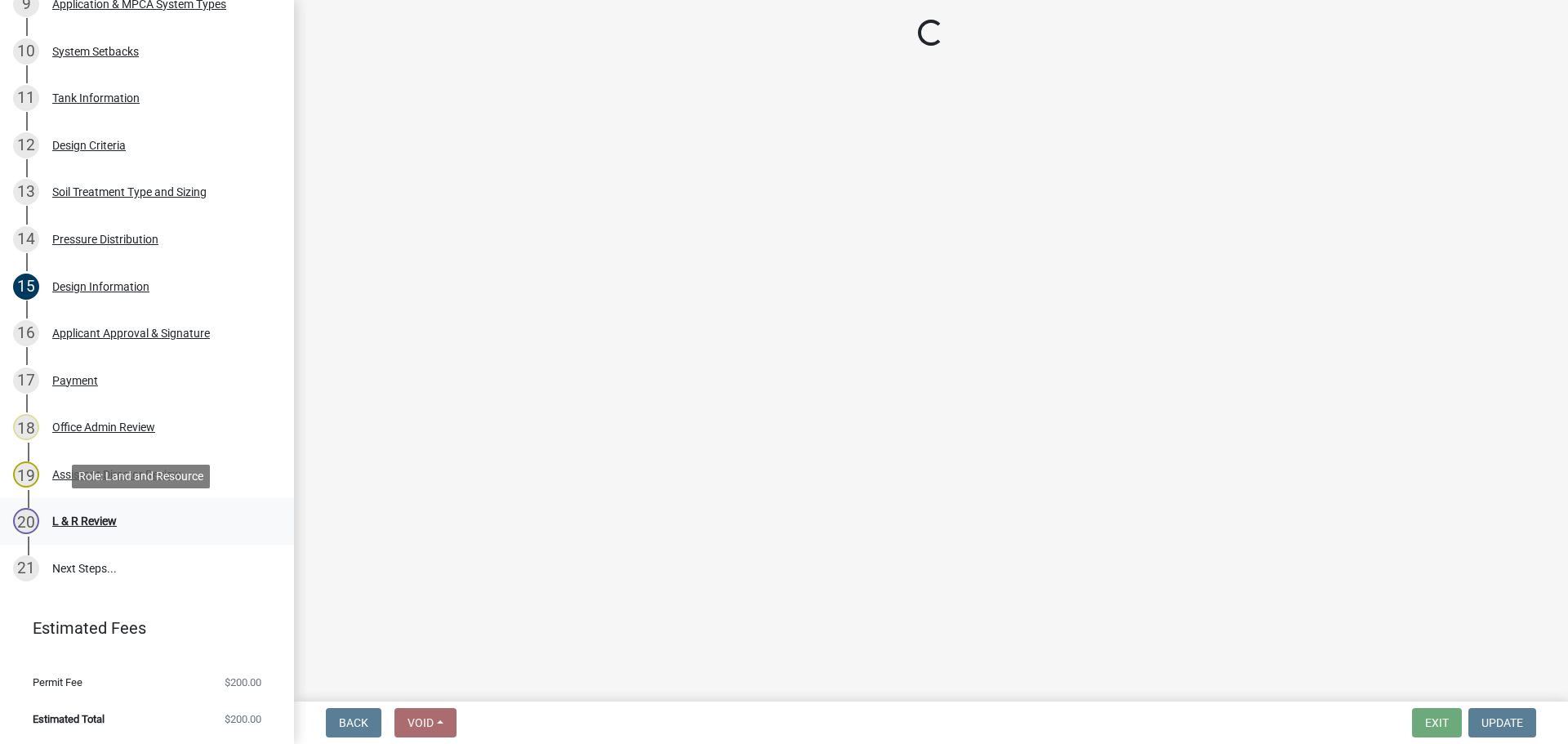
select select "fc504d62-a492-4196-a78d-ce00230c60b4"
select select "4ffc802c-a91c-4807-8d38-a10afb9862f8"
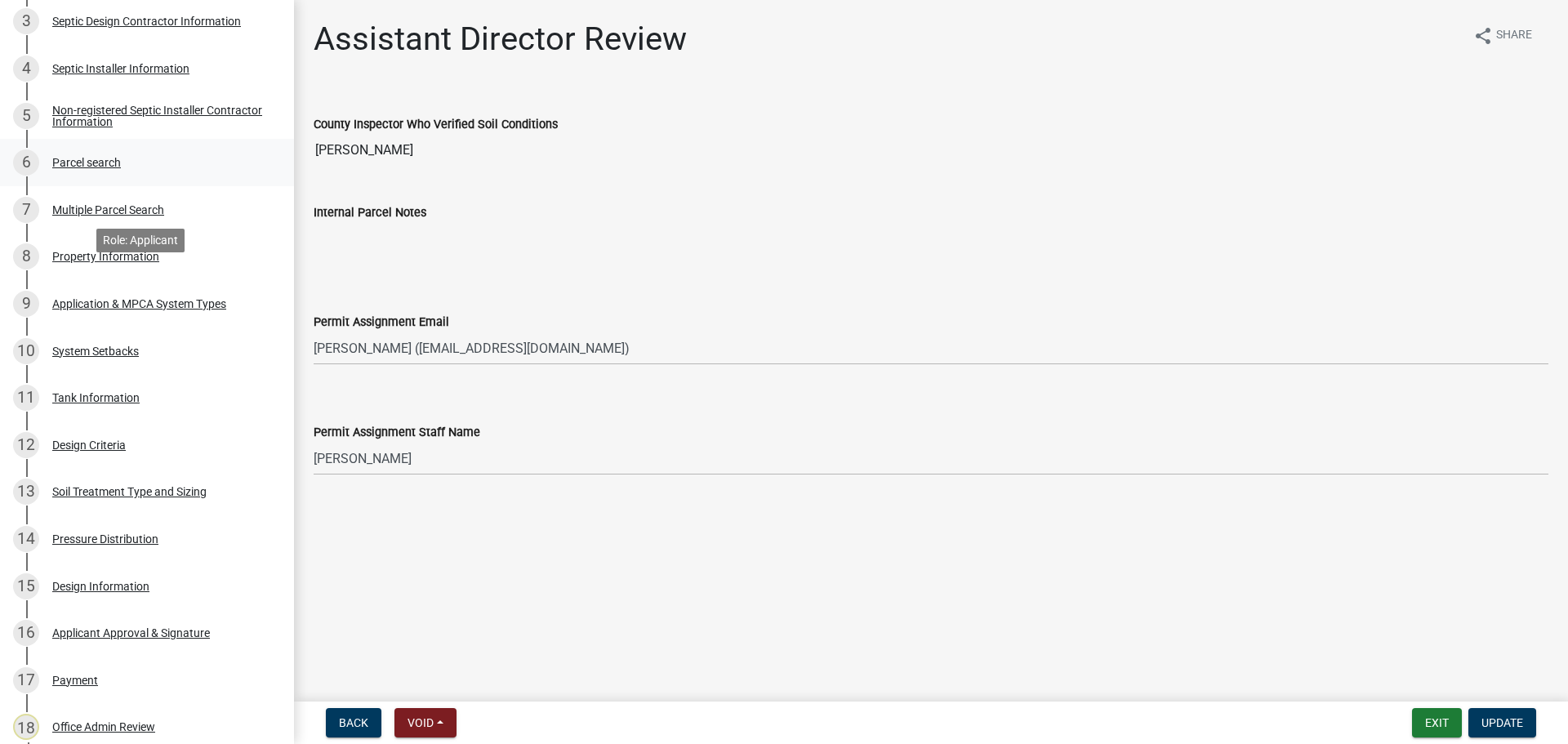
scroll to position [0, 0]
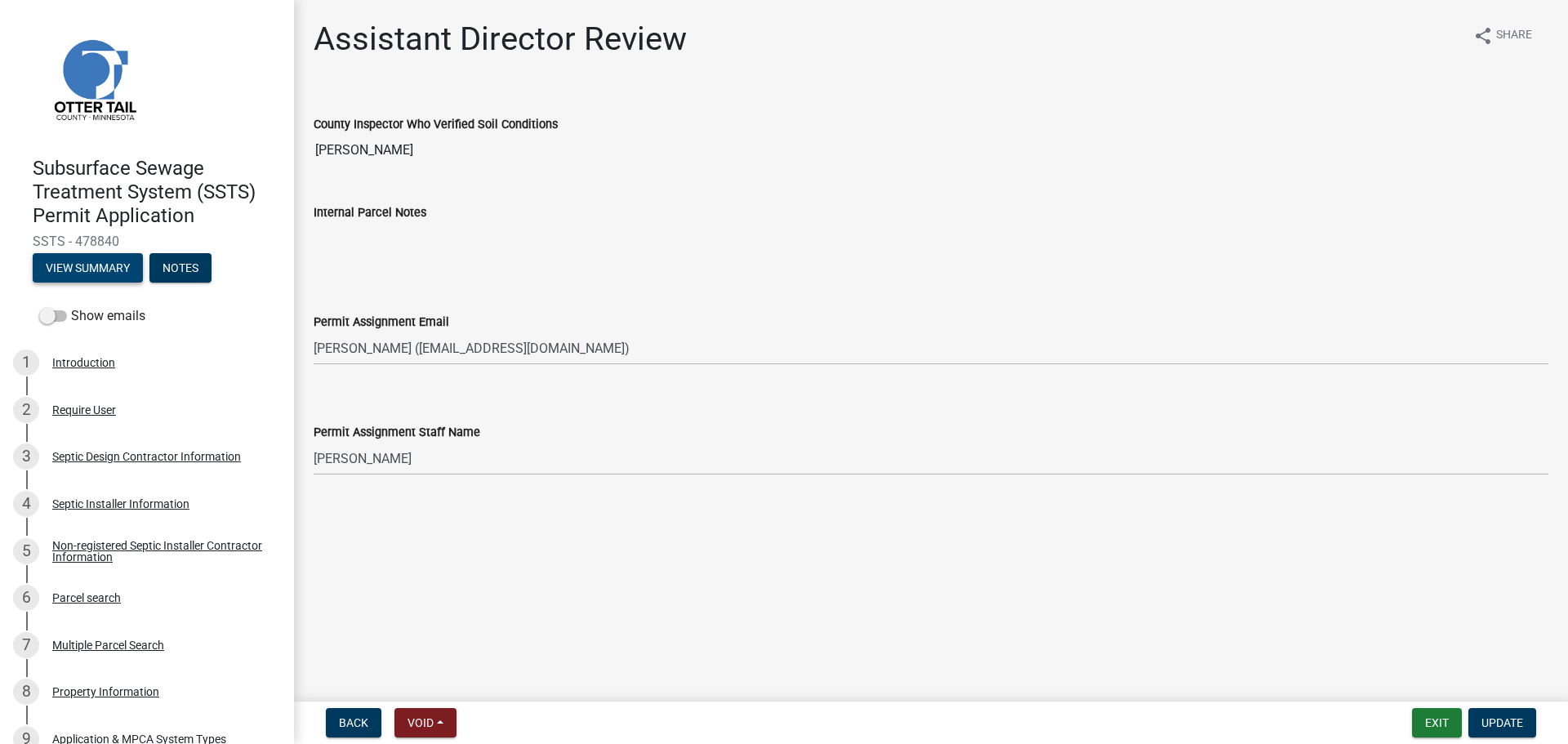
click at [84, 261] on button "View Summary" at bounding box center [88, 267] width 110 height 29
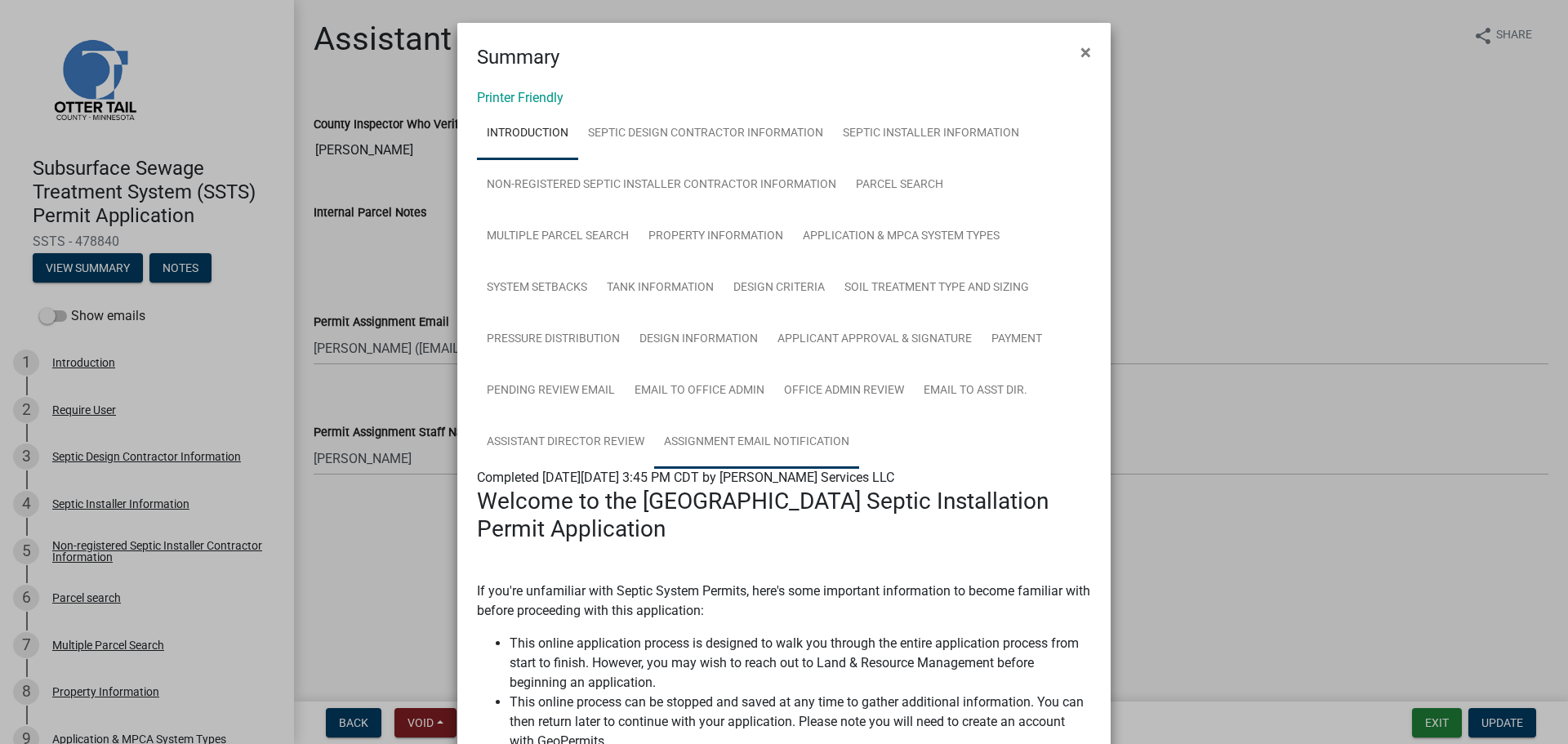
click at [768, 437] on link "Assignment Email Notification" at bounding box center [757, 443] width 205 height 53
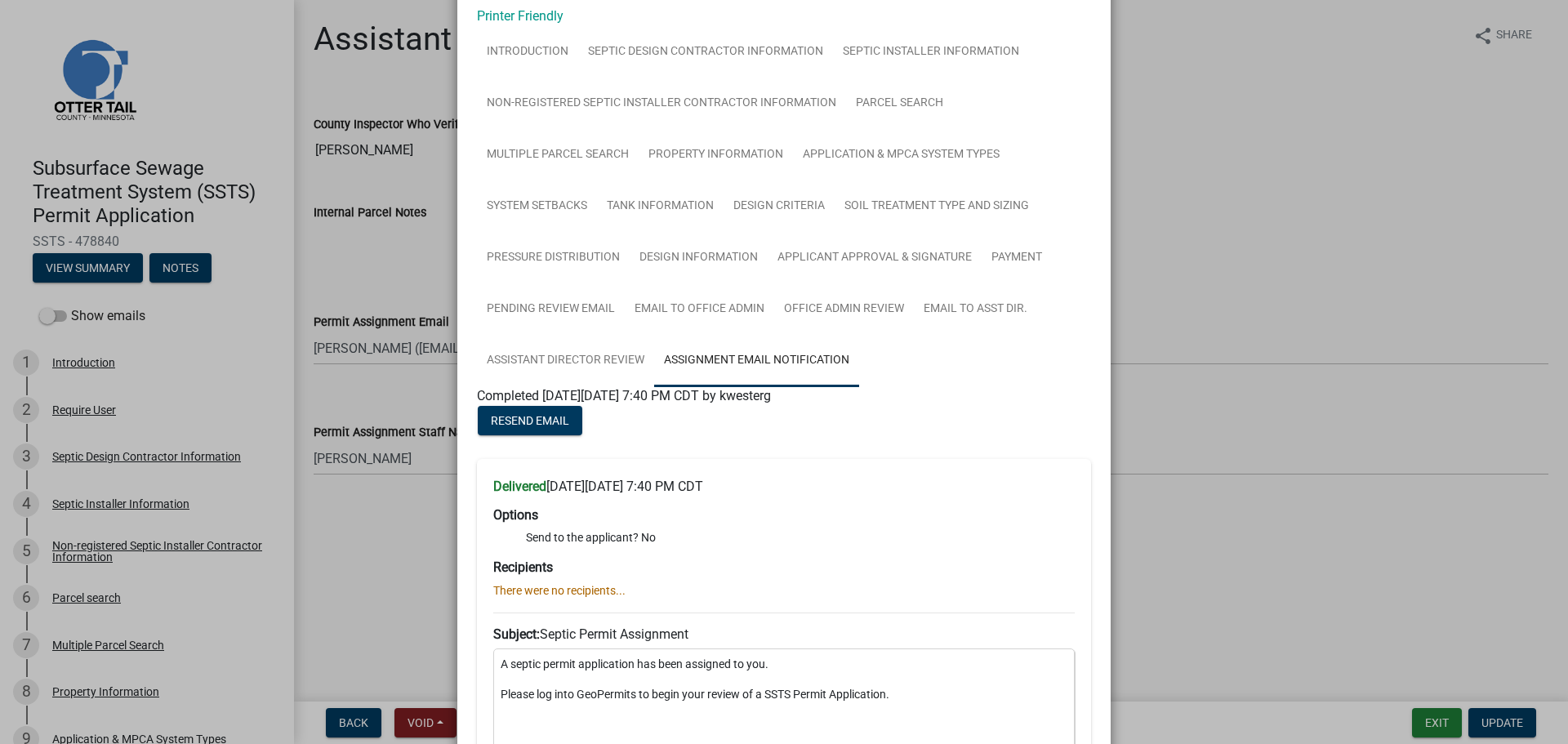
scroll to position [164, 0]
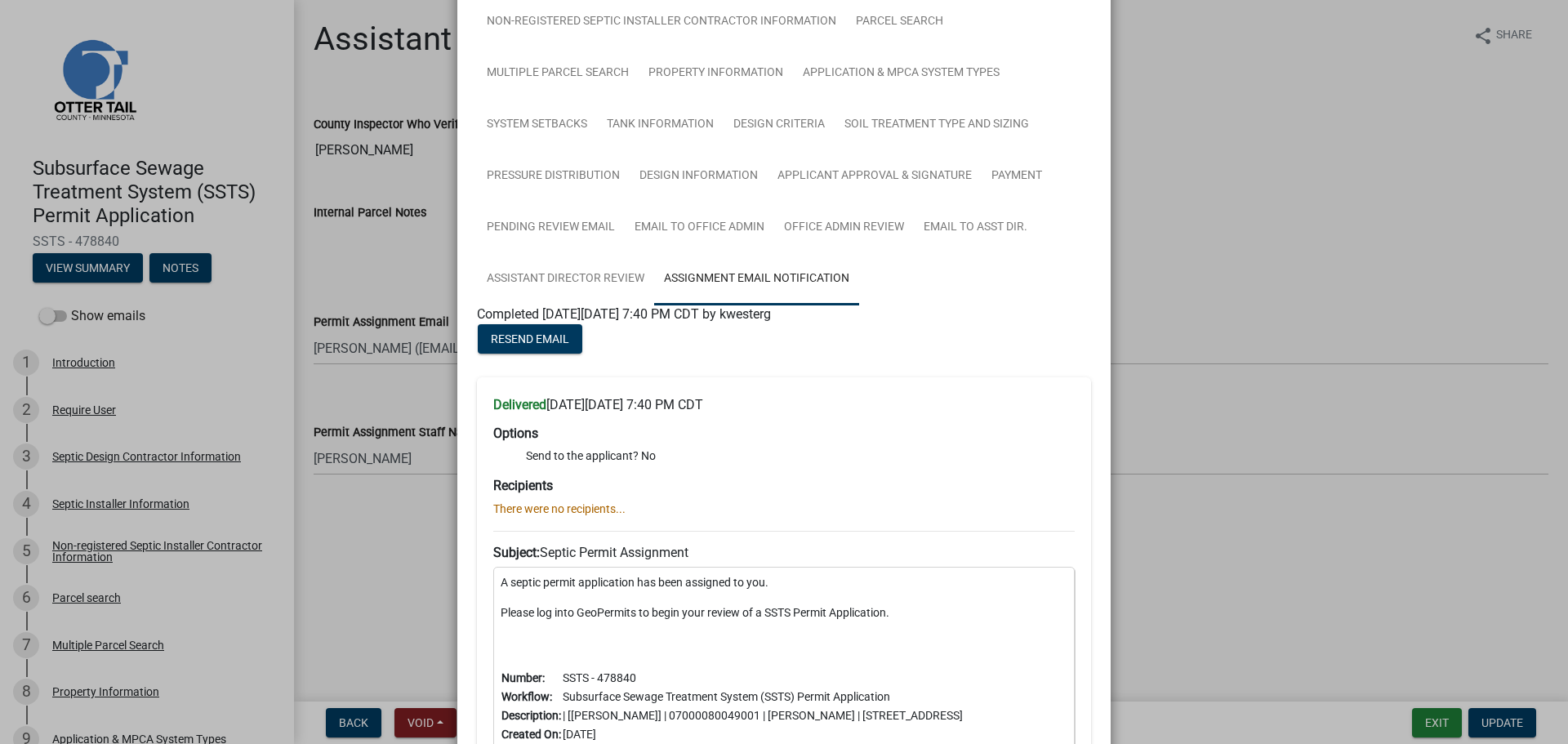
click at [1310, 242] on ngb-modal-window "Summary × Printer Friendly Introduction Septic Design Contractor Information Se…" at bounding box center [784, 372] width 1568 height 744
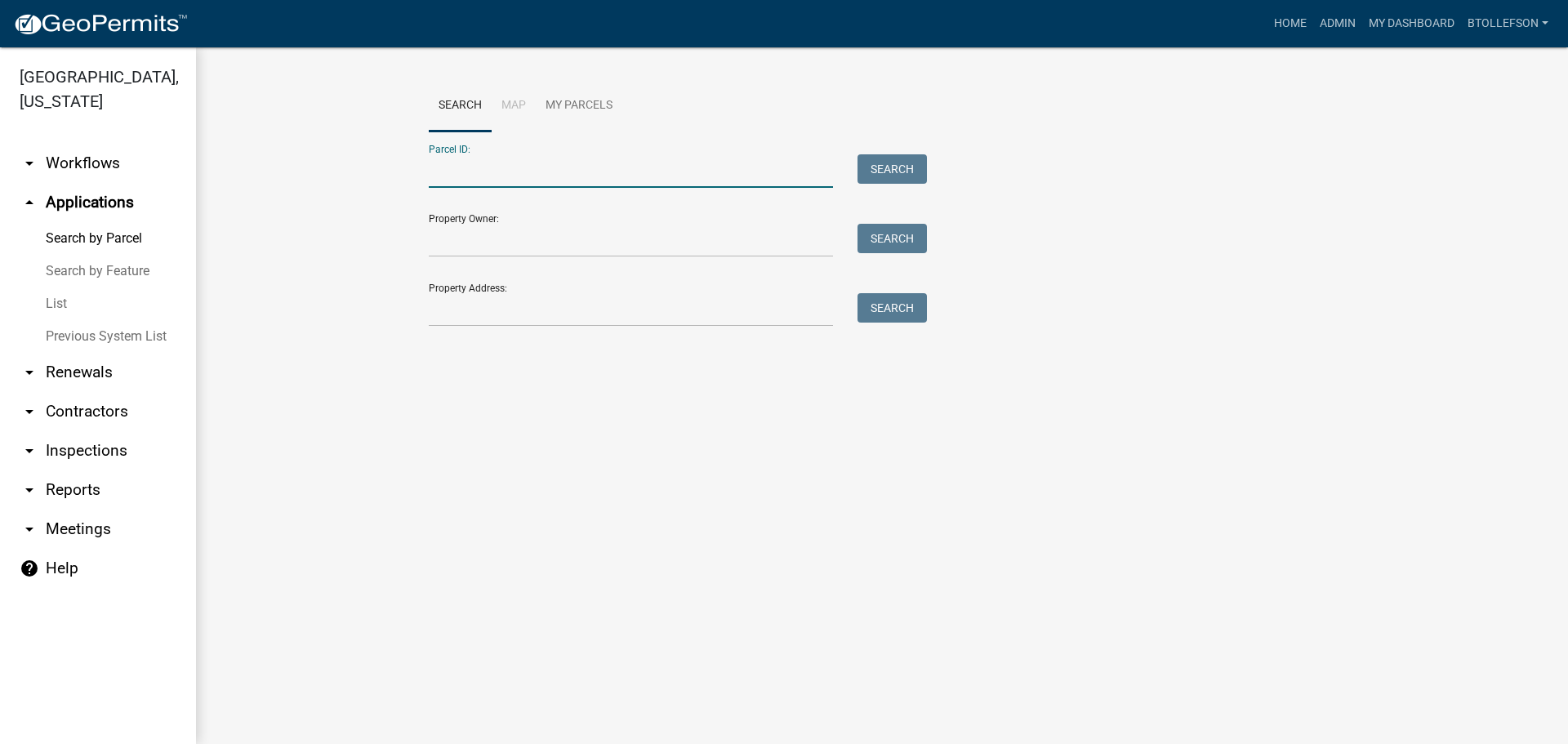
click at [625, 173] on input "Parcel ID:" at bounding box center [631, 171] width 404 height 33
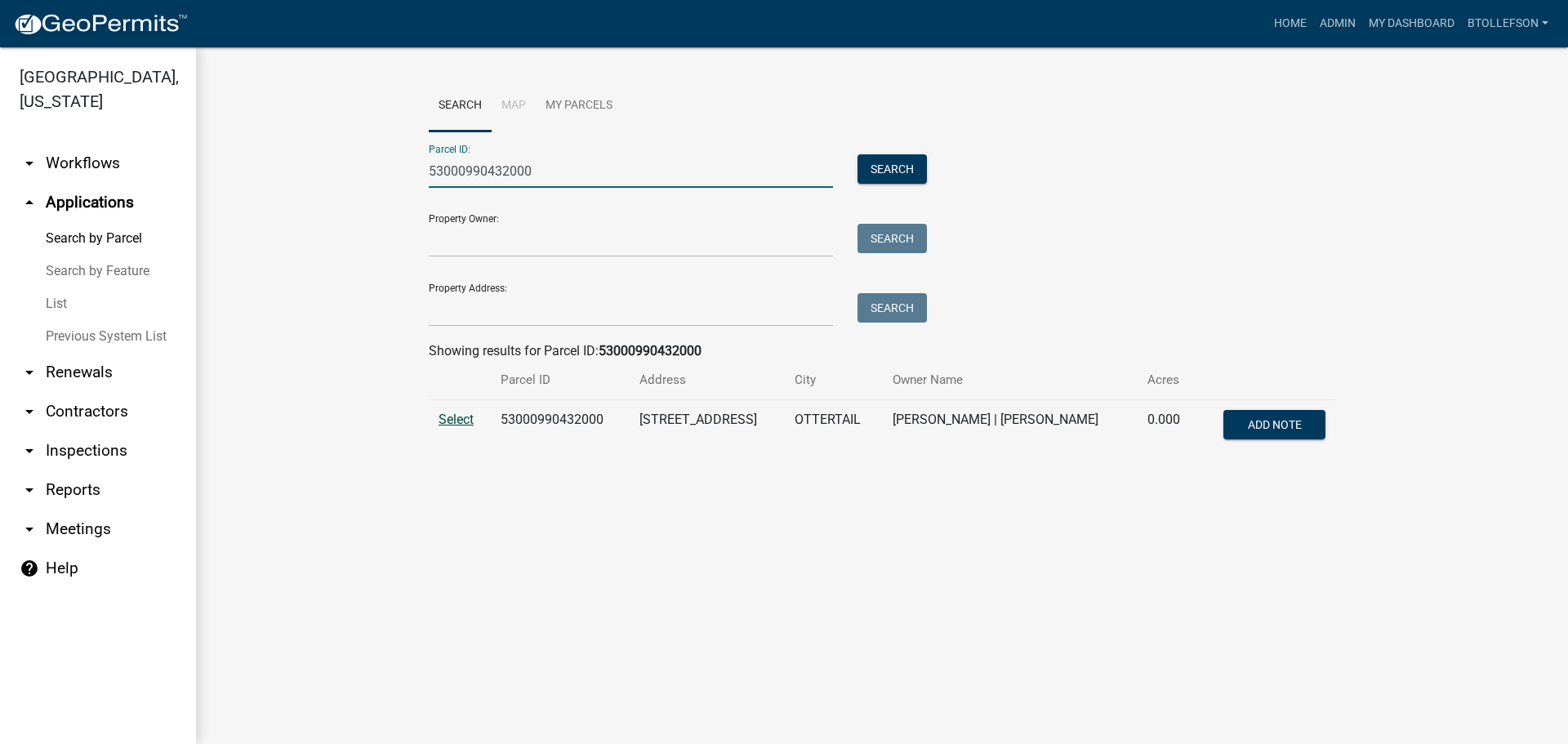
type input "53000990432000"
click at [459, 414] on span "Select" at bounding box center [456, 419] width 35 height 16
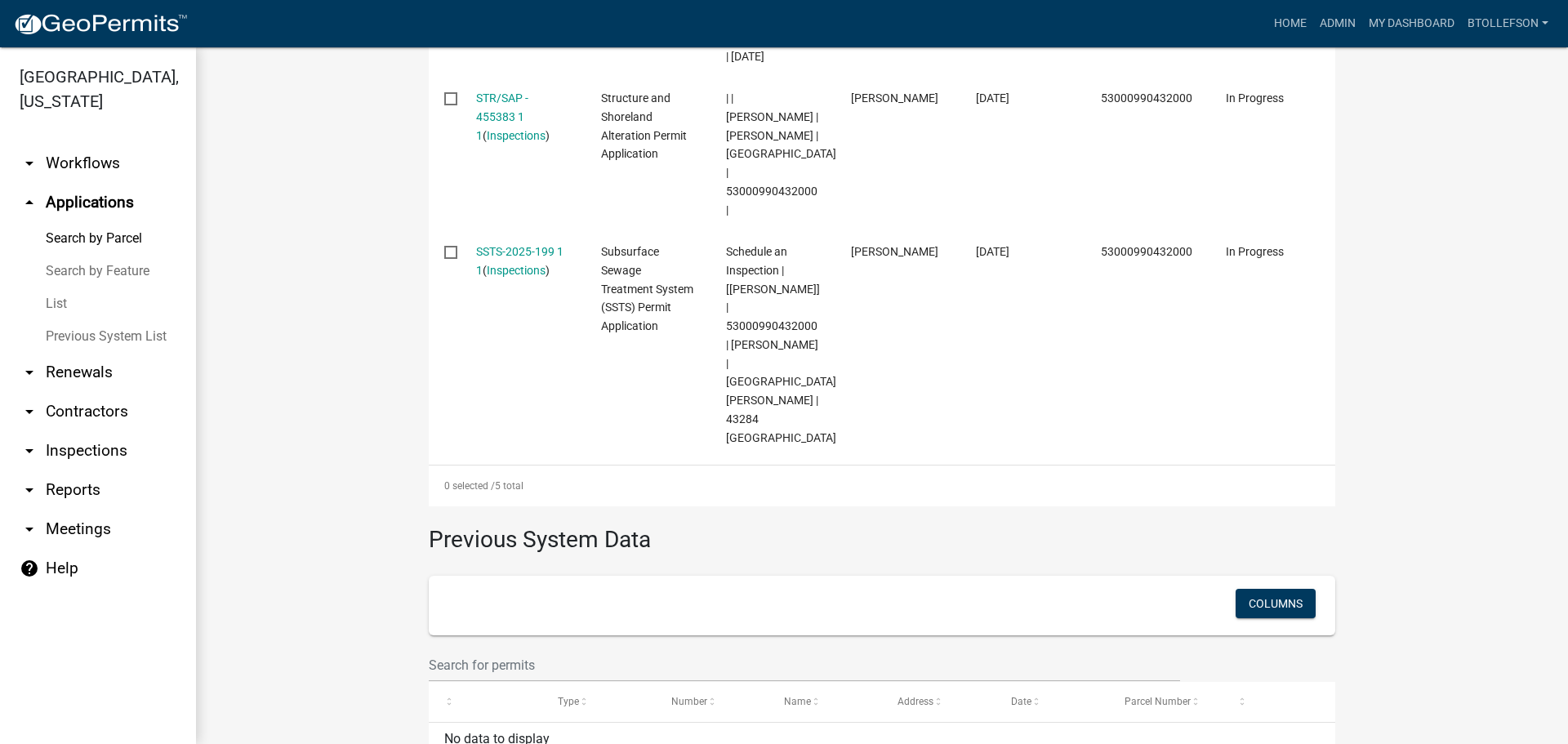
scroll to position [1025, 0]
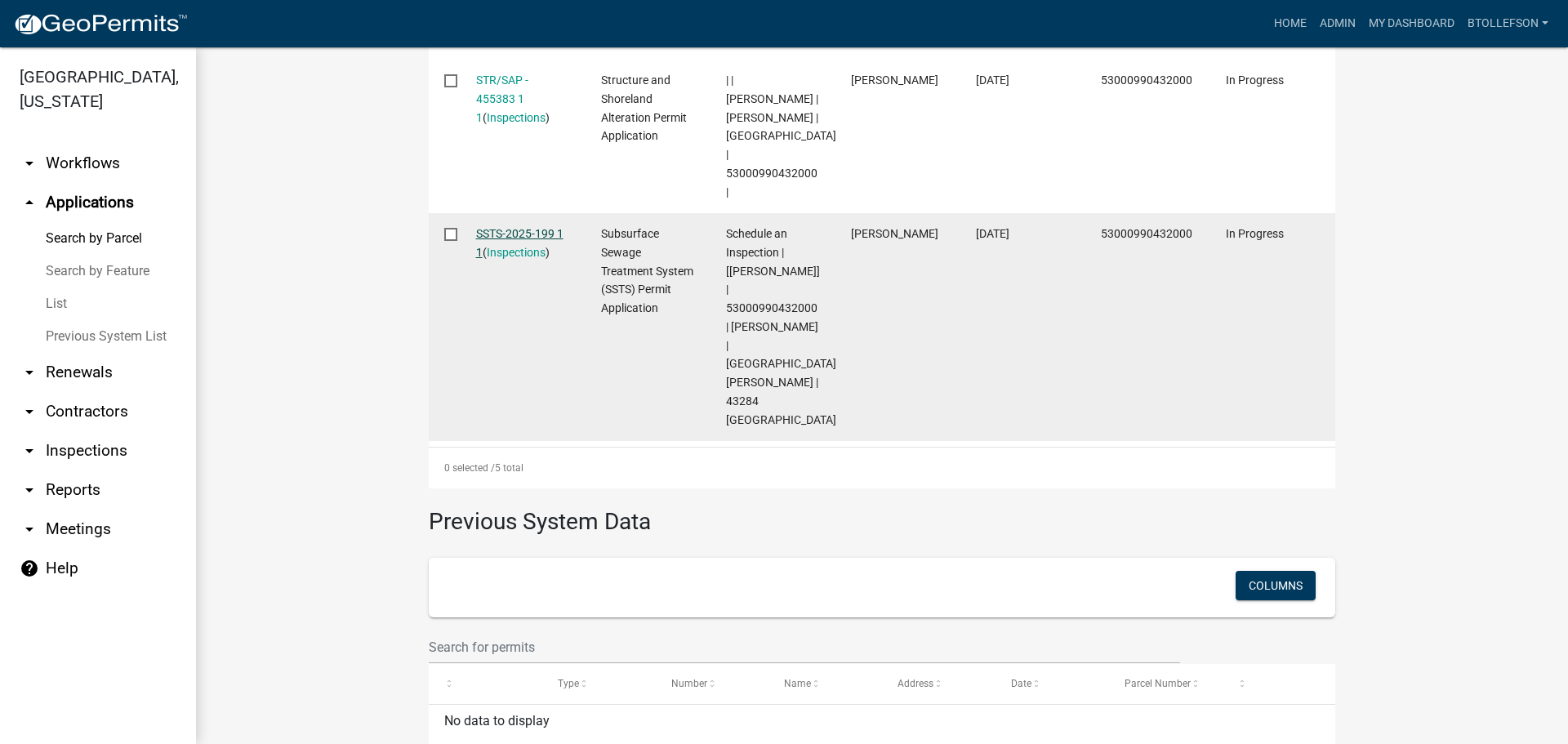
click at [527, 225] on div "SSTS-2025-199 1 1 ( Inspections )" at bounding box center [523, 243] width 94 height 38
click at [523, 227] on link "SSTS-2025-199 1 1" at bounding box center [519, 243] width 88 height 32
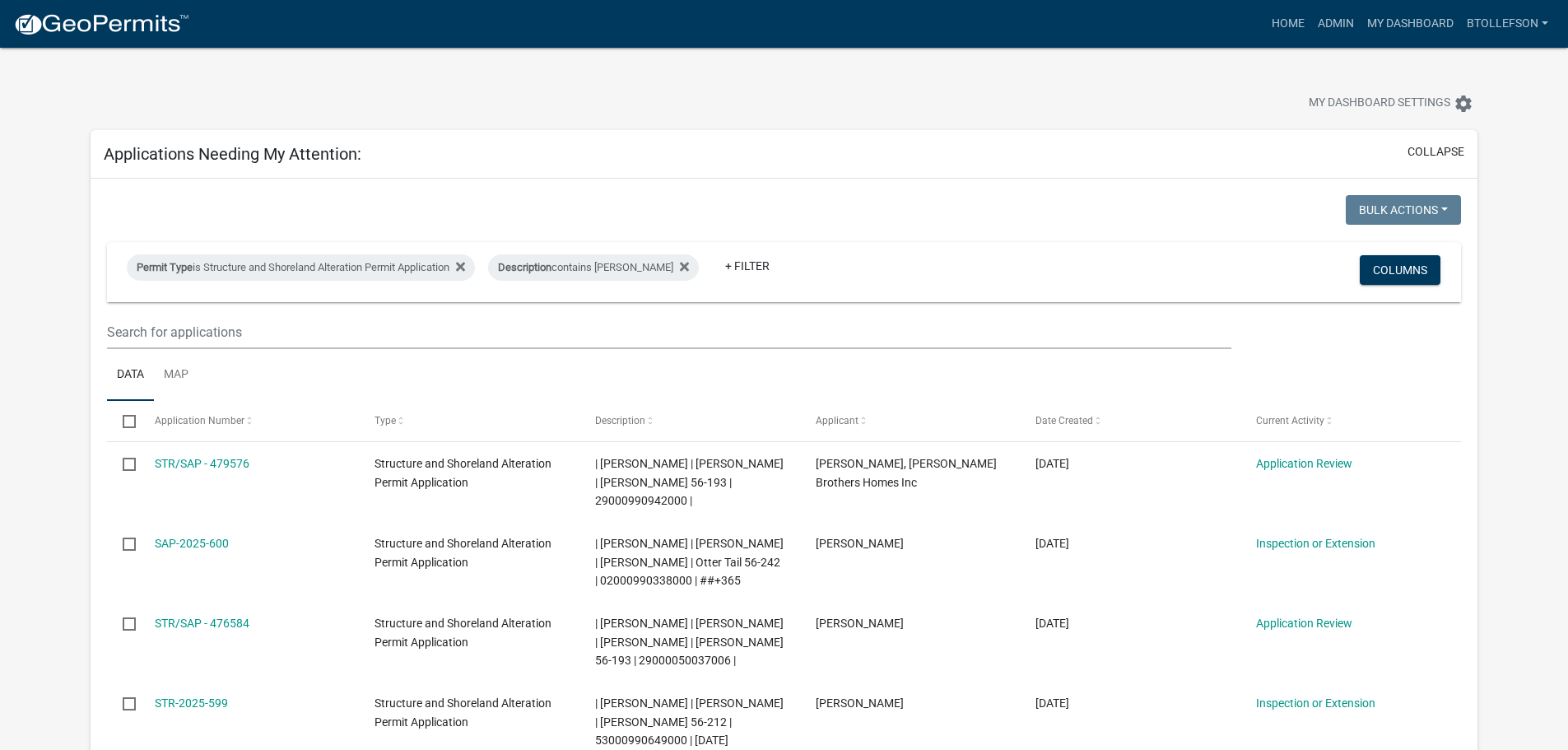
select select "3: 100"
click at [302, 270] on div "Permit Type is Structure and Shoreland Alteration Permit Application" at bounding box center [301, 267] width 348 height 26
click at [283, 311] on div "is" at bounding box center [306, 303] width 381 height 18
click at [283, 321] on select "Select an option Building Contractor / Excavators (Registration) Building Contr…" at bounding box center [306, 329] width 381 height 34
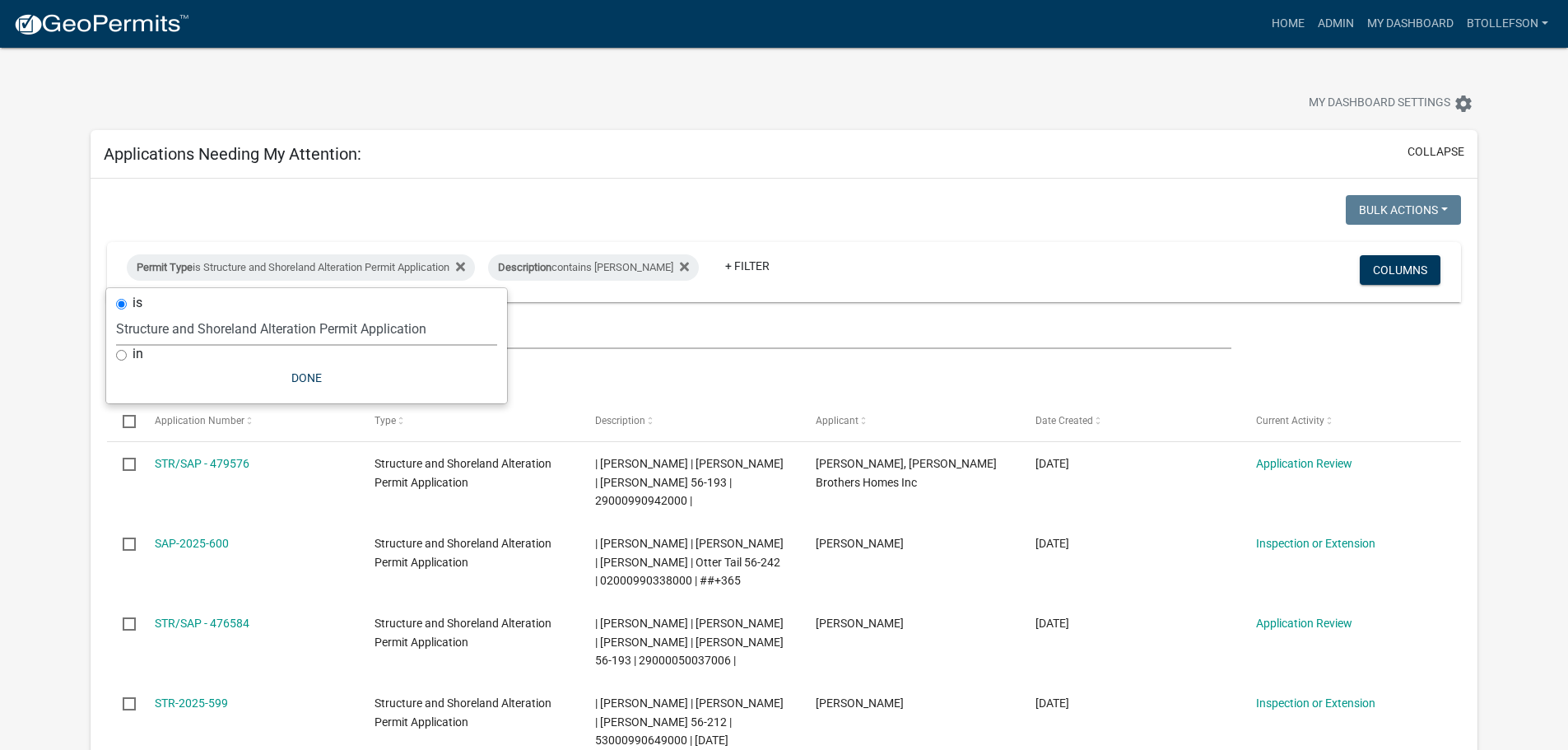
select select "68d28c81-f724-4f90-9ad3-bed34bf6fb80"
click at [144, 312] on select "Select an option Building Contractor / Excavators (Registration) Building Contr…" at bounding box center [306, 329] width 381 height 34
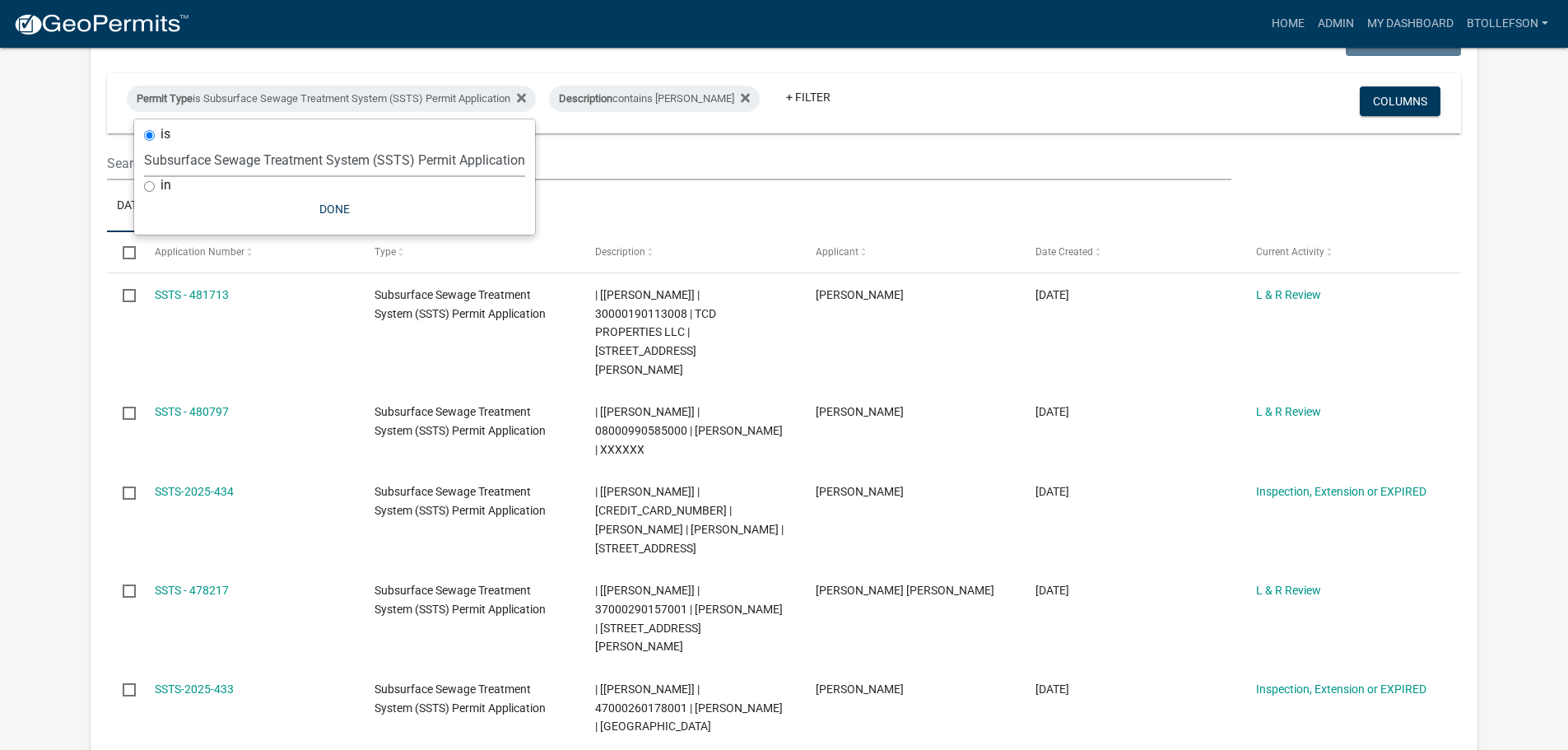
scroll to position [247, 0]
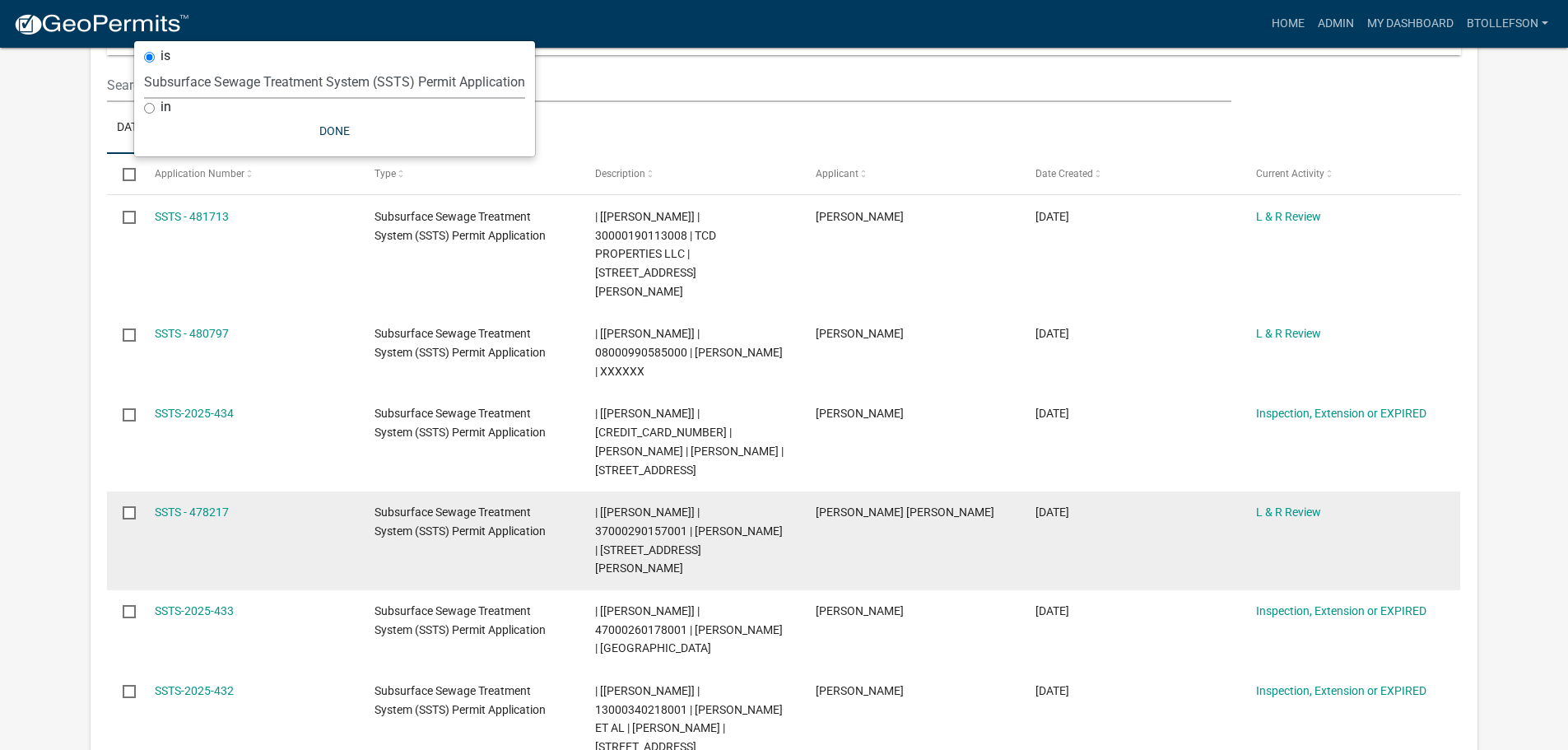
drag, startPoint x: 177, startPoint y: 472, endPoint x: 256, endPoint y: 482, distance: 79.6
click at [177, 506] on link "SSTS - 478217" at bounding box center [192, 513] width 74 height 13
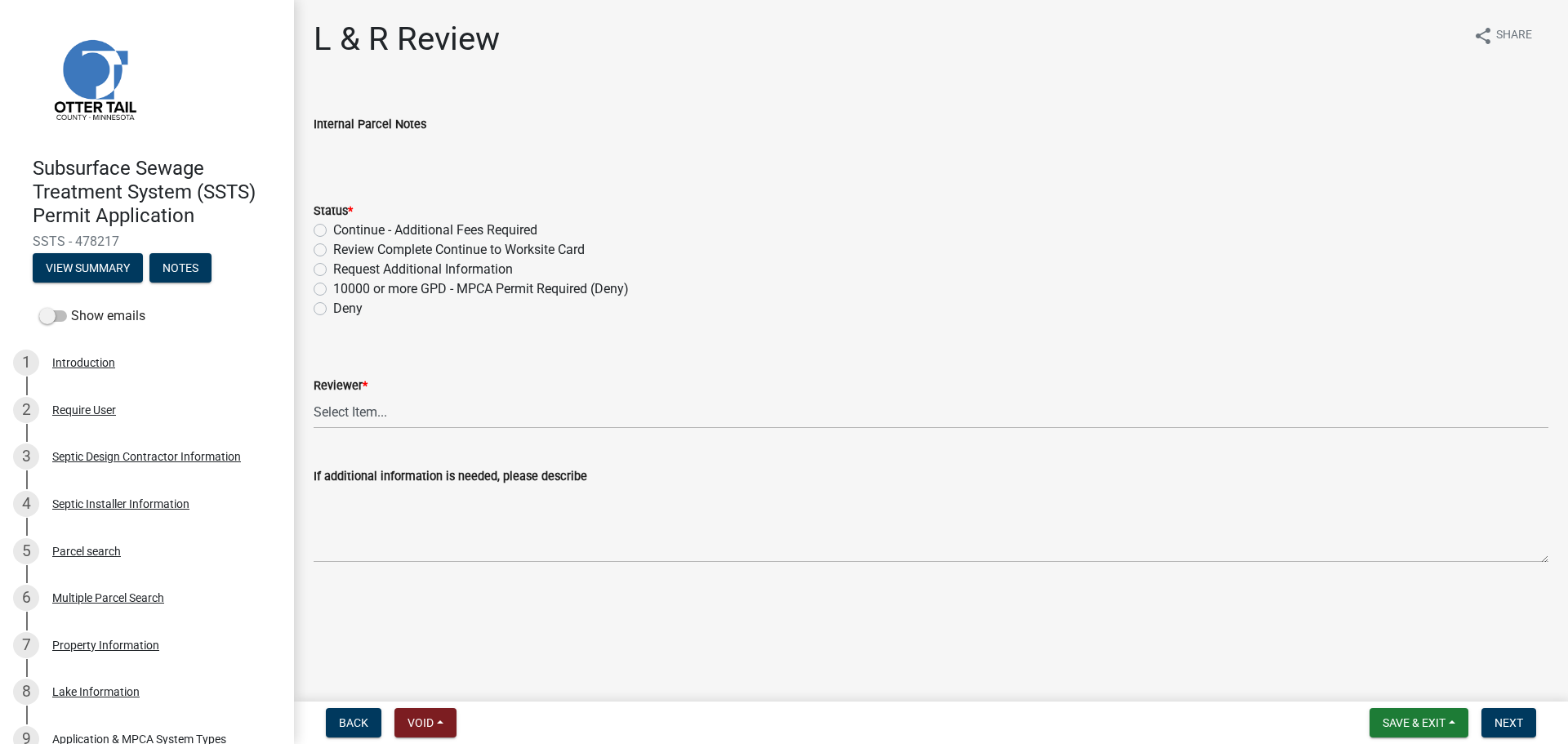
click at [445, 271] on label "Request Additional Information" at bounding box center [422, 269] width 180 height 19
click at [344, 271] on input "Request Additional Information" at bounding box center [338, 265] width 11 height 11
radio input "true"
click at [378, 402] on select "Select Item... Alexis Newark Andrea Perales Brittany Tollefson Elizabeth Plaste…" at bounding box center [931, 412] width 1235 height 33
click at [314, 396] on select "Select Item... Alexis Newark Andrea Perales Brittany Tollefson Elizabeth Plaste…" at bounding box center [931, 412] width 1235 height 33
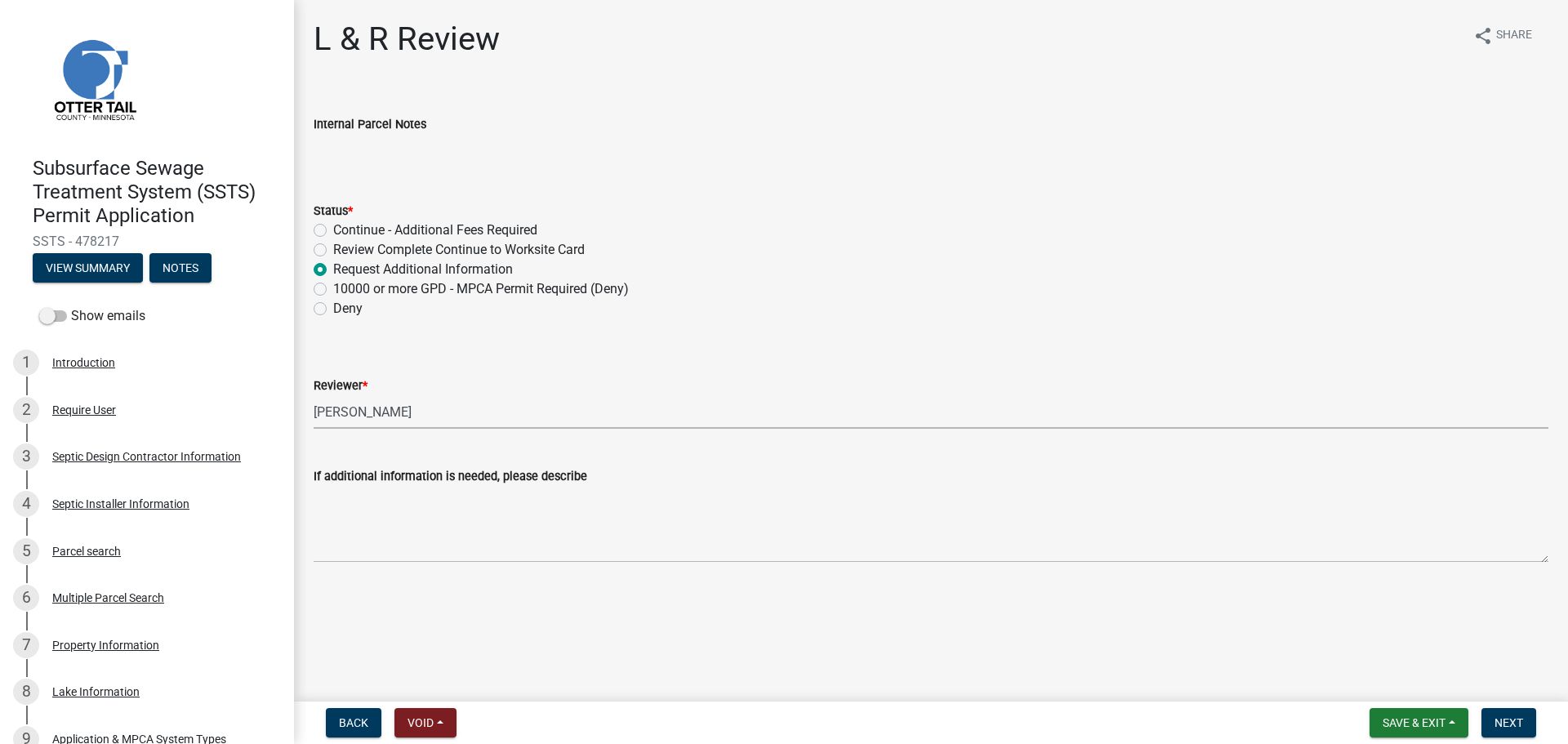
select select "0a311807-450c-48b8-9321-97c7e4f11950"
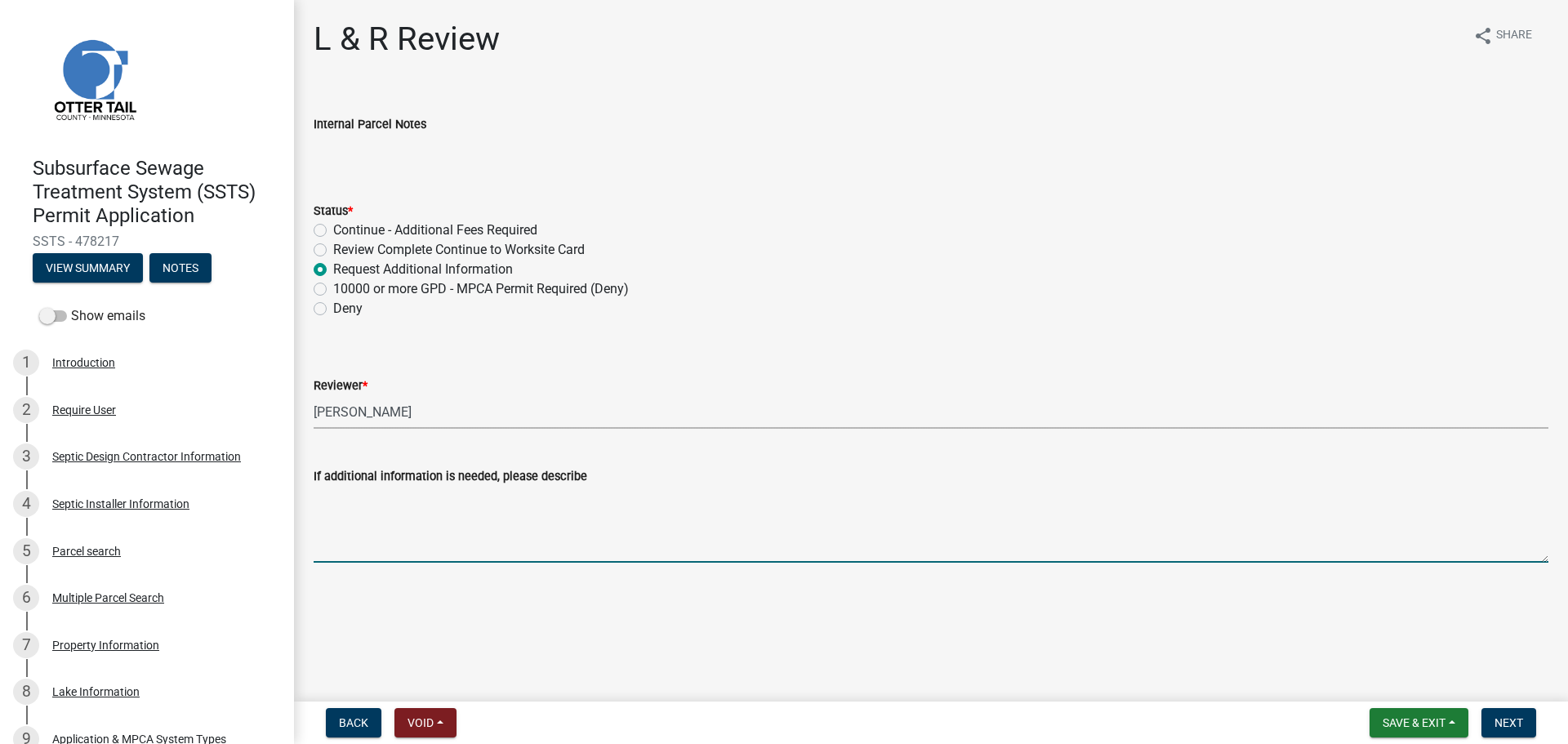
click at [403, 513] on textarea "If additional information is needed, please describe" at bounding box center [931, 524] width 1235 height 77
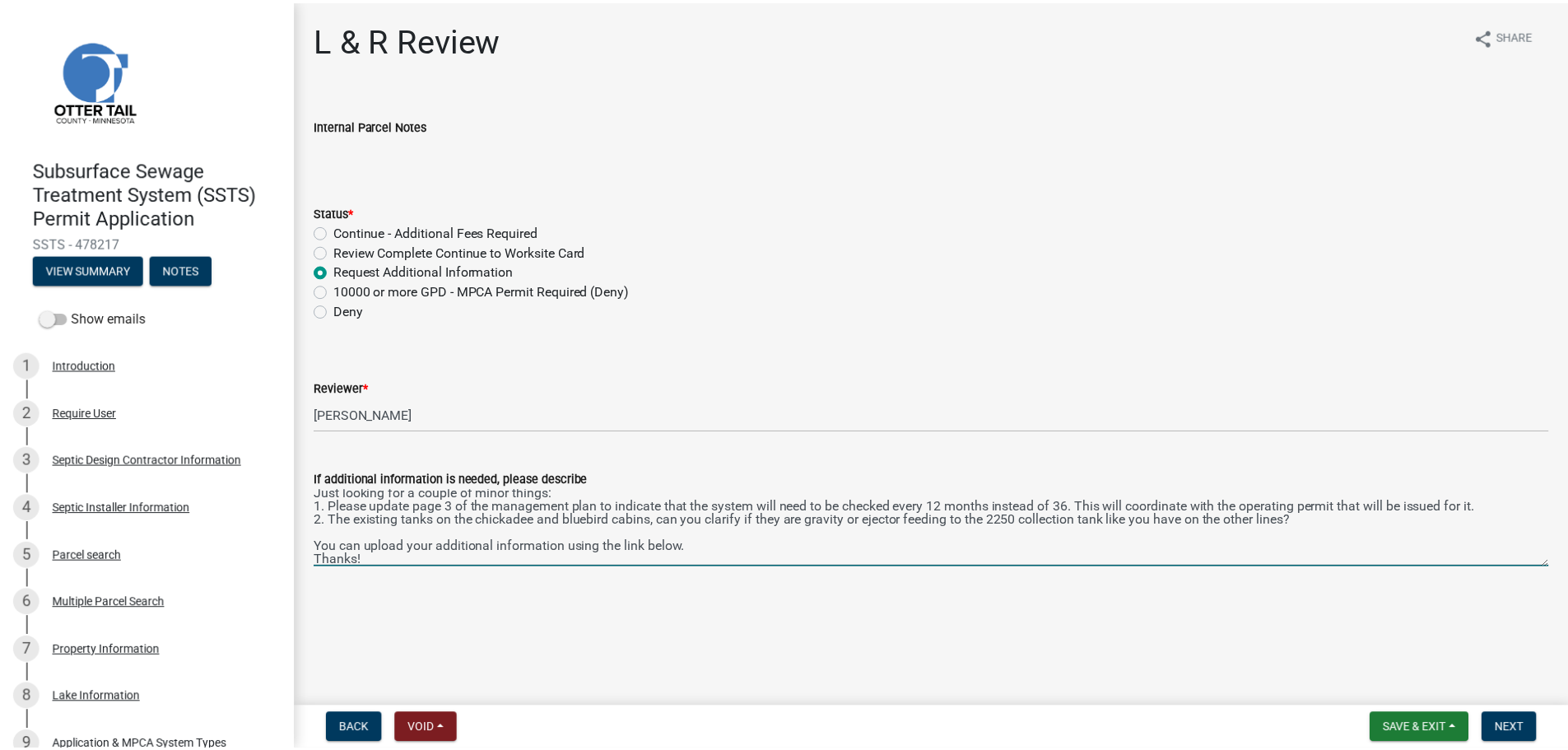
scroll to position [35, 0]
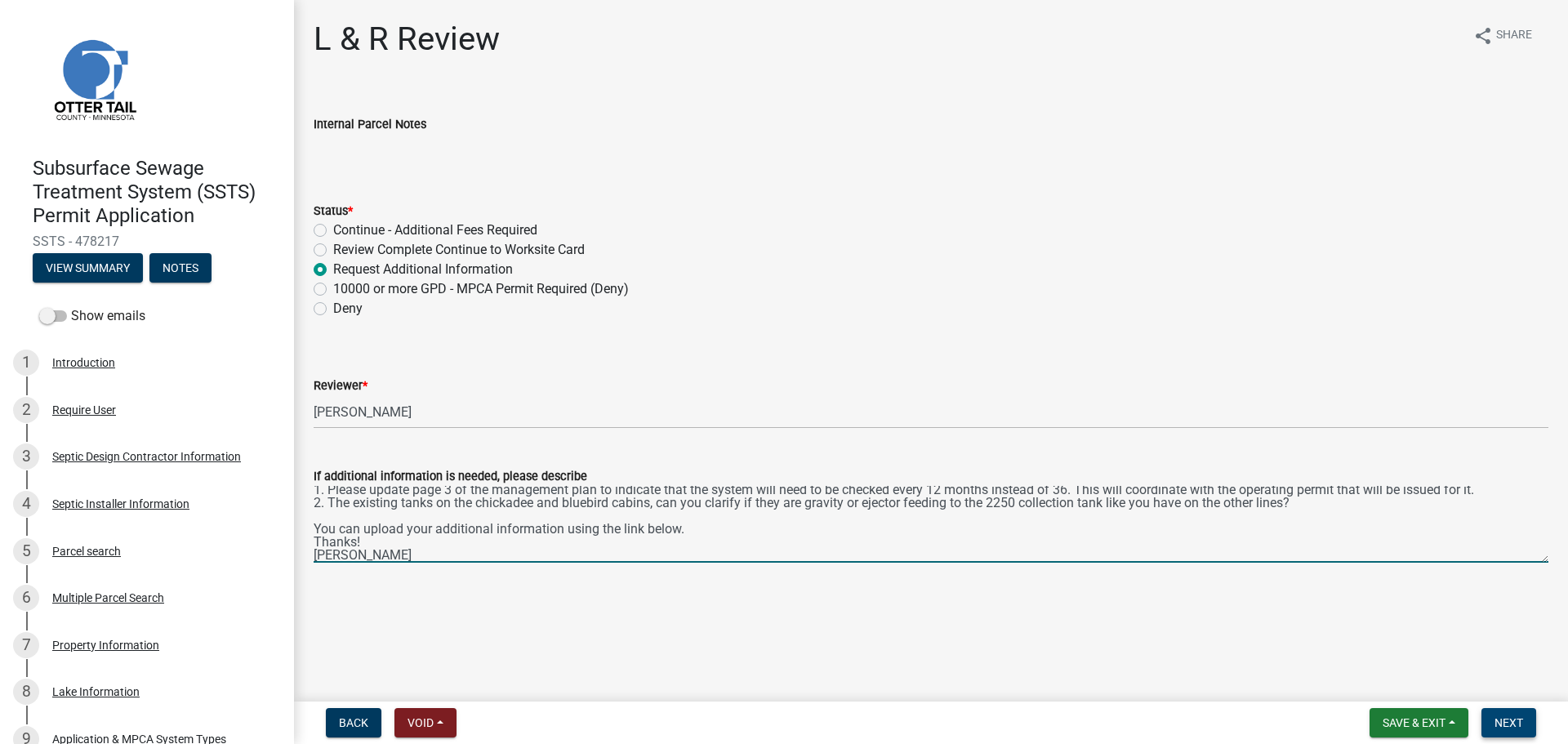
type textarea "Good morning, Just looking for a couple of minor things: 1. Please update page …"
click at [1518, 724] on span "Next" at bounding box center [1509, 723] width 28 height 13
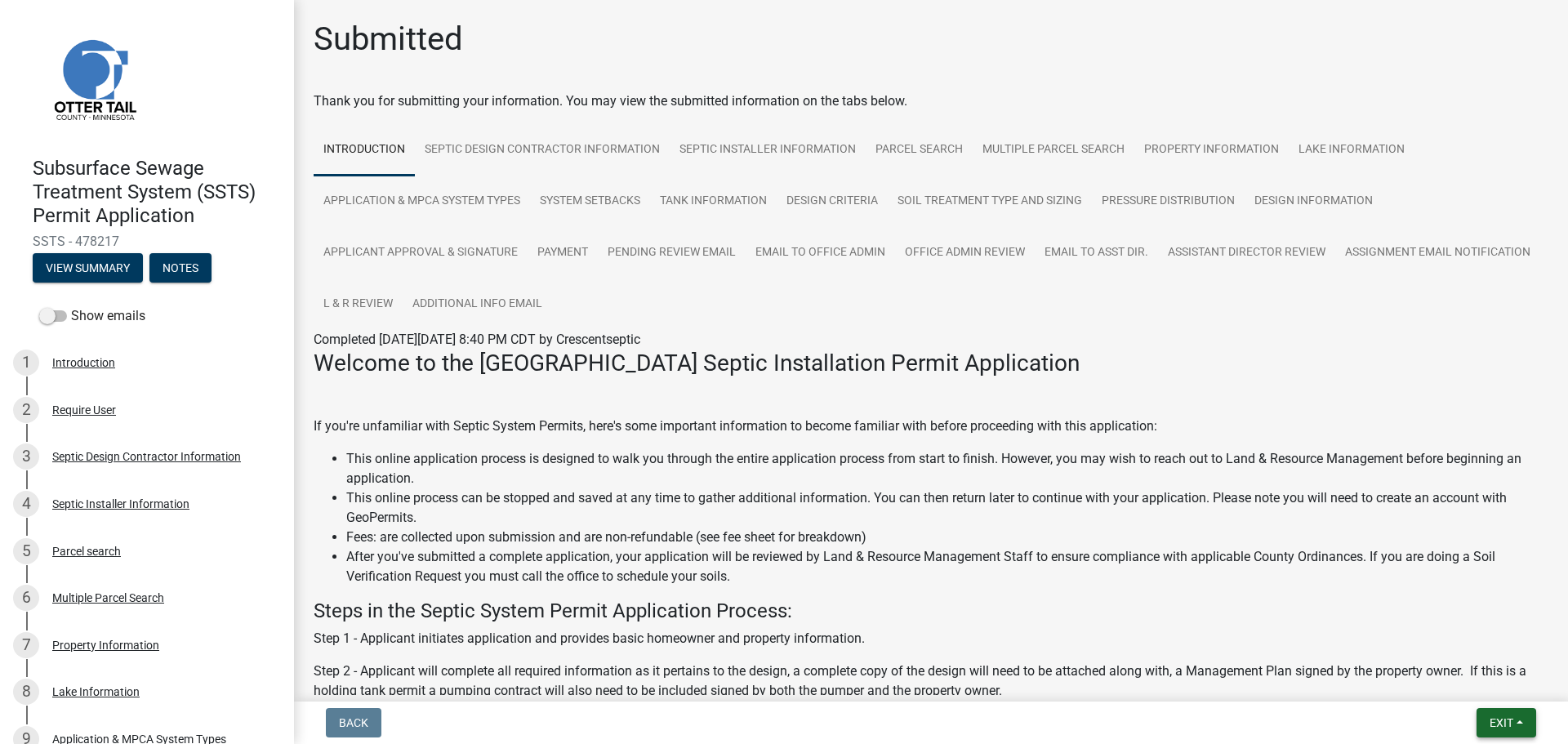
click at [1500, 725] on span "Exit" at bounding box center [1501, 723] width 23 height 13
click at [1454, 681] on button "Save & Exit" at bounding box center [1471, 680] width 131 height 39
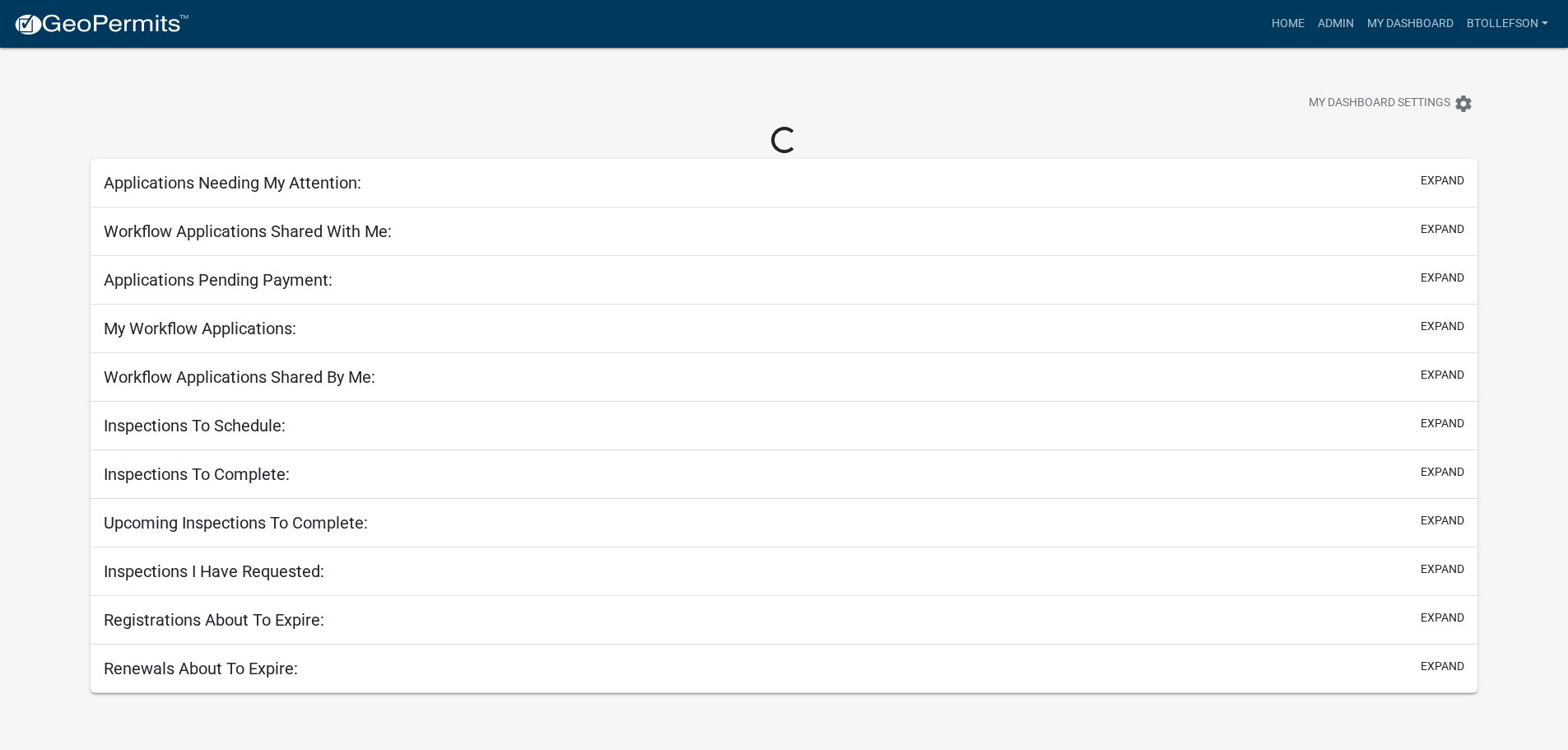
select select "3: 100"
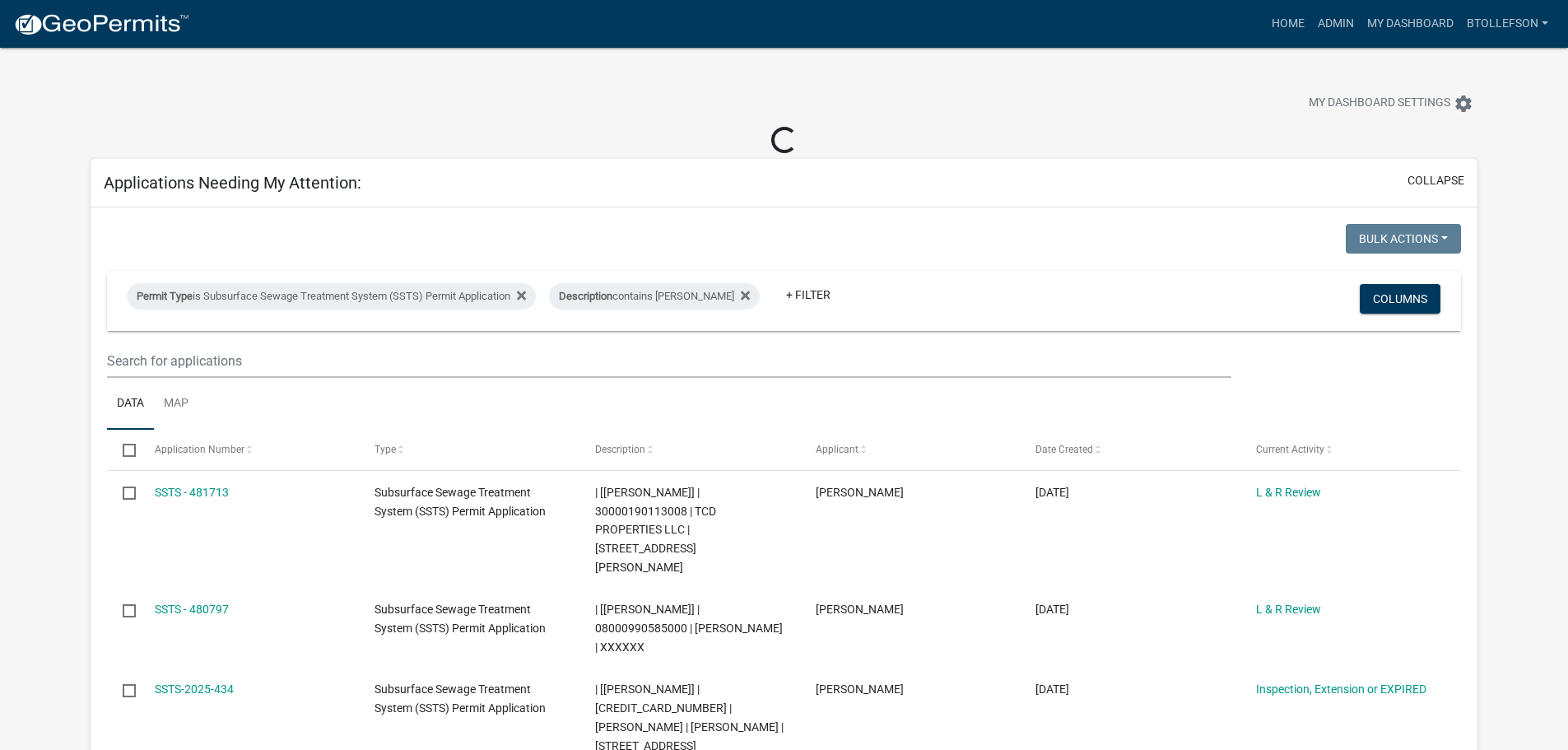
select select "3: 100"
